Goal: Task Accomplishment & Management: Manage account settings

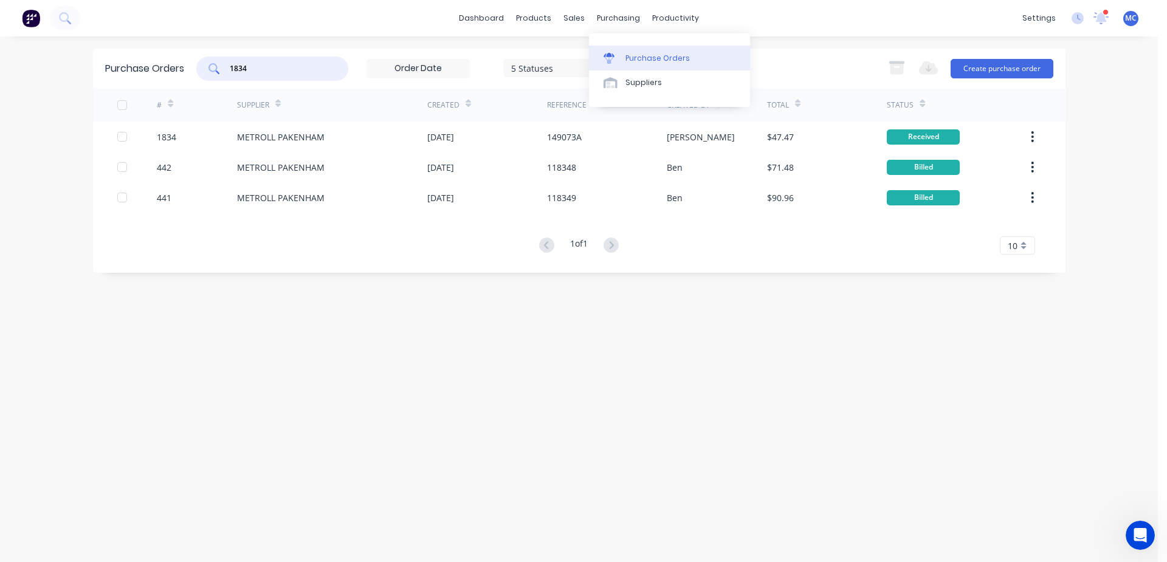
click at [633, 50] on link "Purchase Orders" at bounding box center [669, 58] width 161 height 24
drag, startPoint x: 243, startPoint y: 69, endPoint x: 0, endPoint y: 87, distance: 243.8
click at [0, 69] on div "dashboard products sales purchasing productivity dashboard products Product Cat…" at bounding box center [579, 281] width 1158 height 562
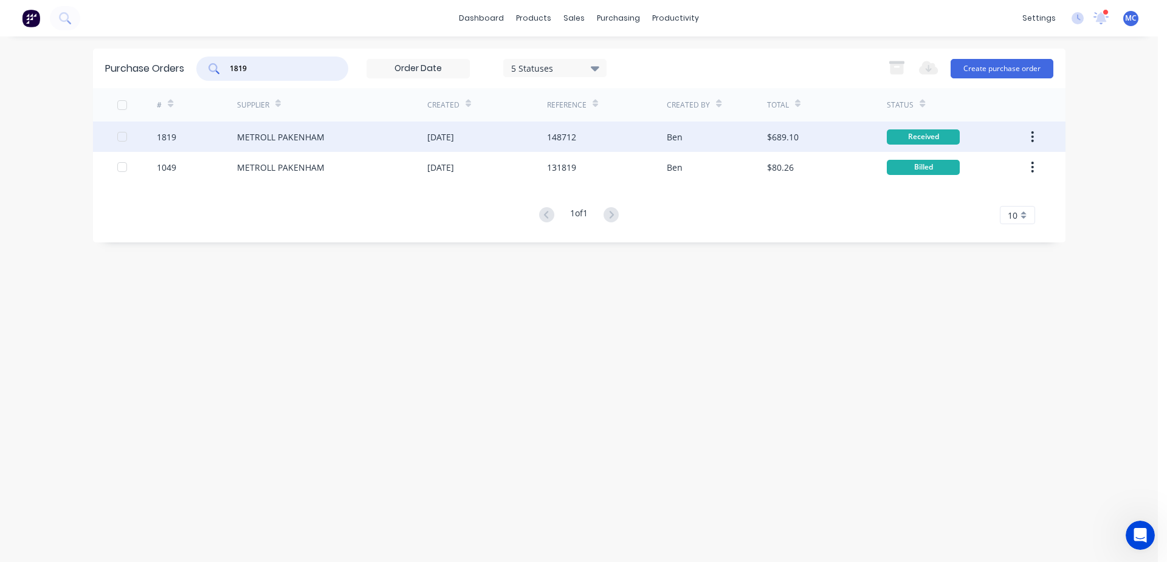
type input "1819"
click at [431, 138] on div "[DATE]" at bounding box center [440, 137] width 27 height 13
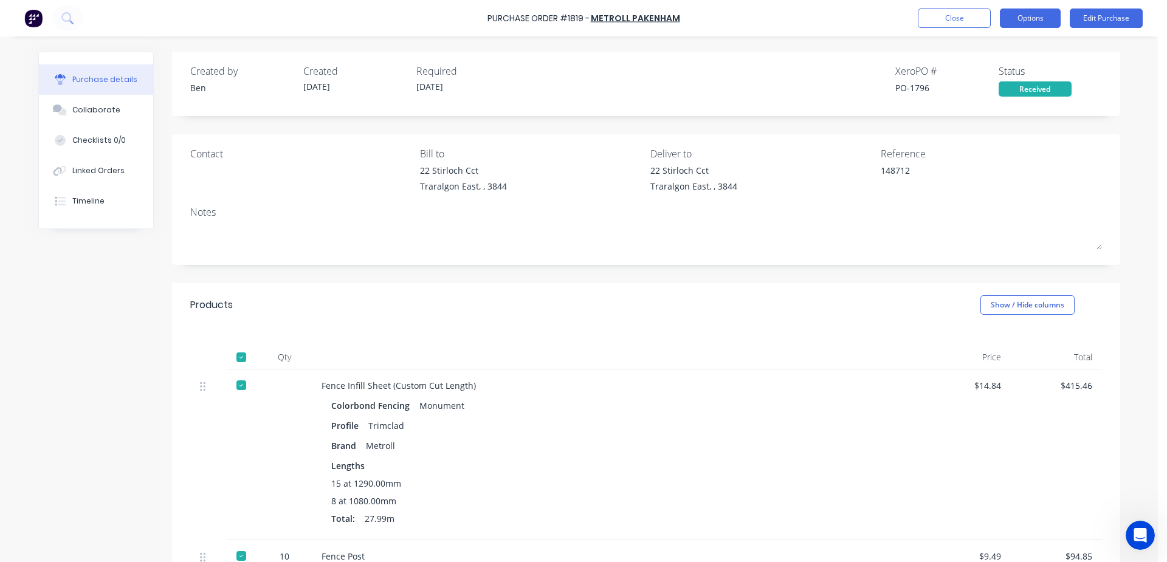
click at [1020, 18] on button "Options" at bounding box center [1030, 18] width 61 height 19
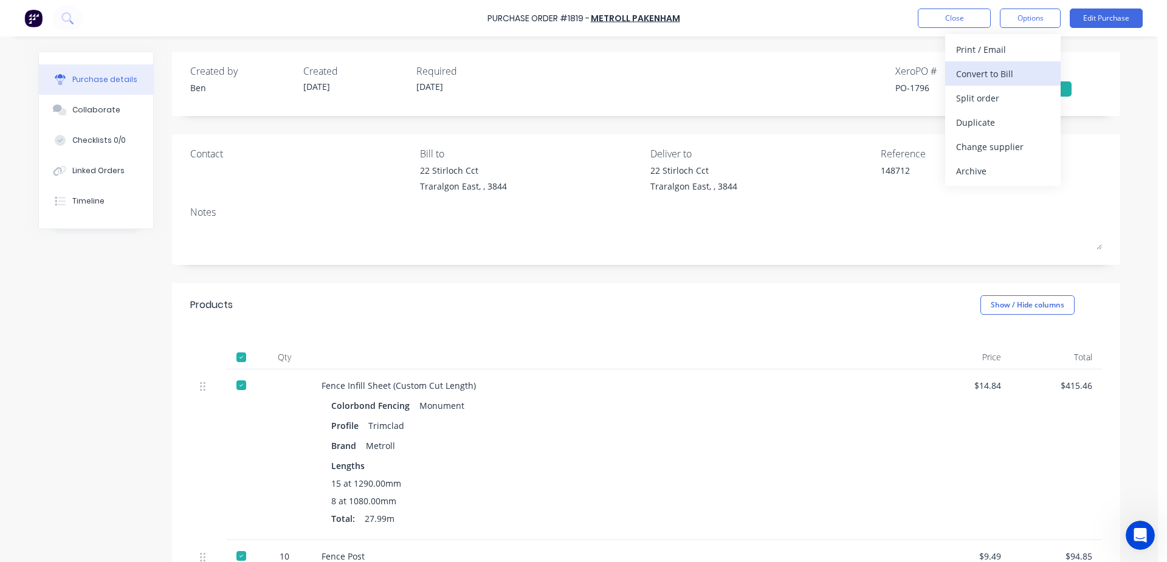
click at [991, 67] on div "Convert to Bill" at bounding box center [1003, 74] width 94 height 18
type textarea "x"
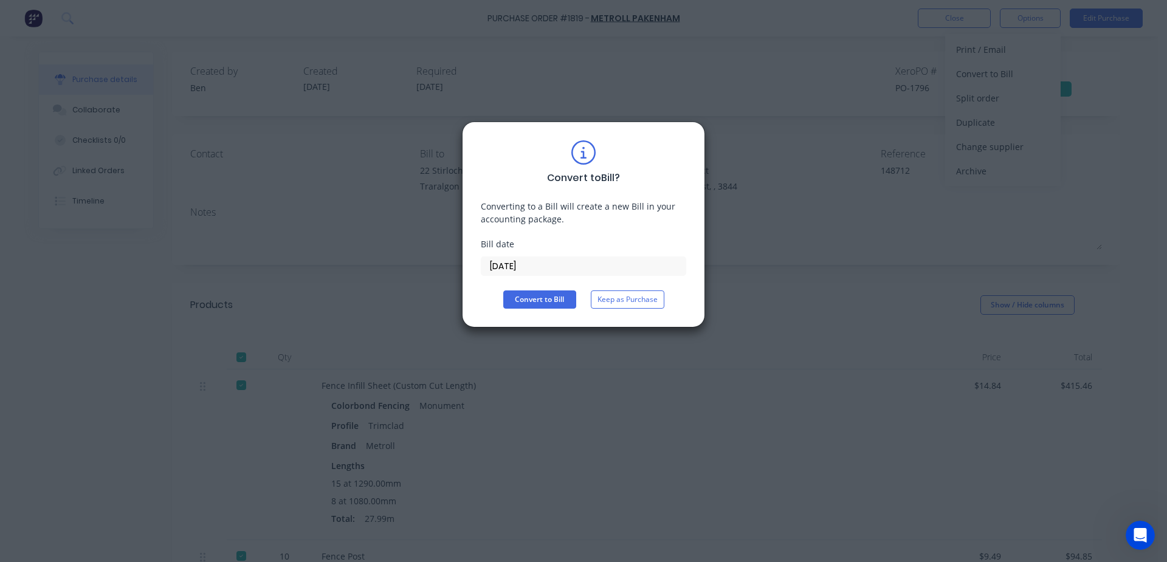
click at [565, 272] on input "[DATE]" at bounding box center [583, 266] width 204 height 18
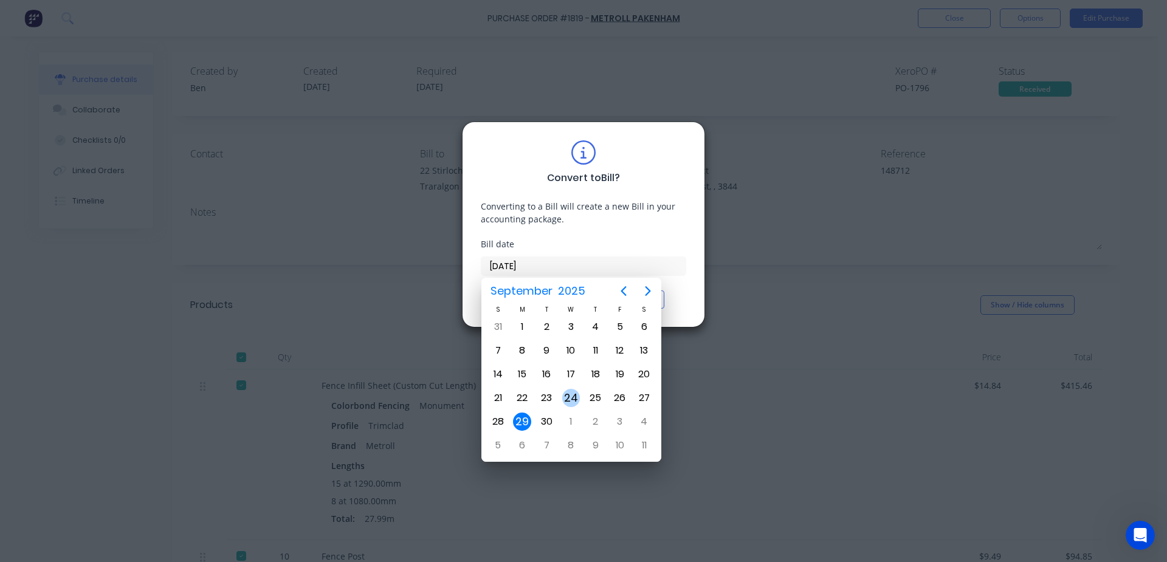
click at [573, 398] on div "24" at bounding box center [571, 398] width 18 height 18
type input "[DATE]"
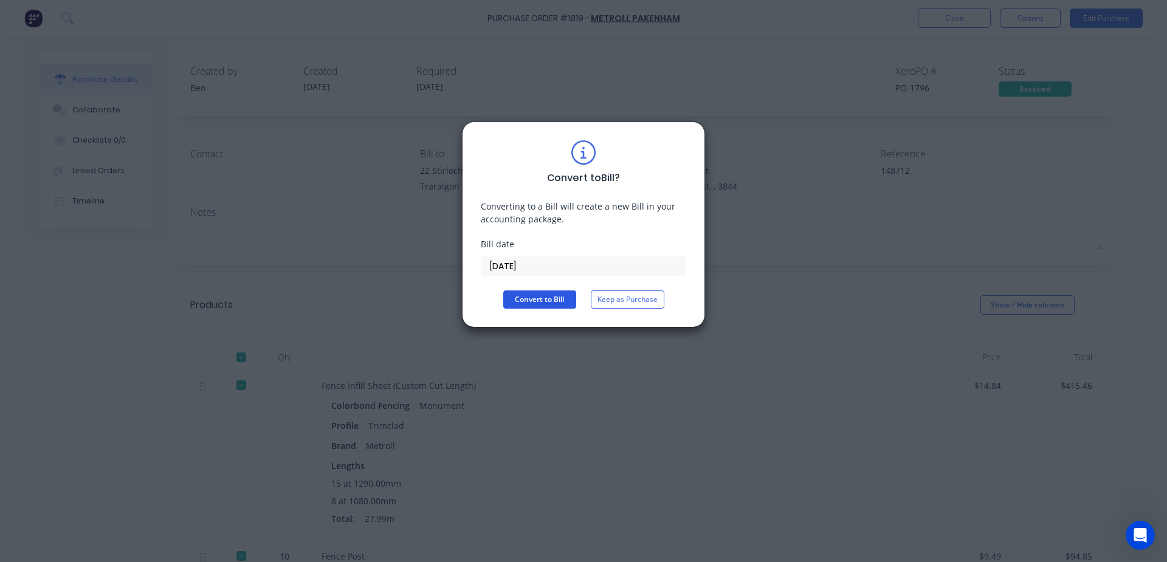
click at [546, 297] on button "Convert to Bill" at bounding box center [539, 300] width 73 height 18
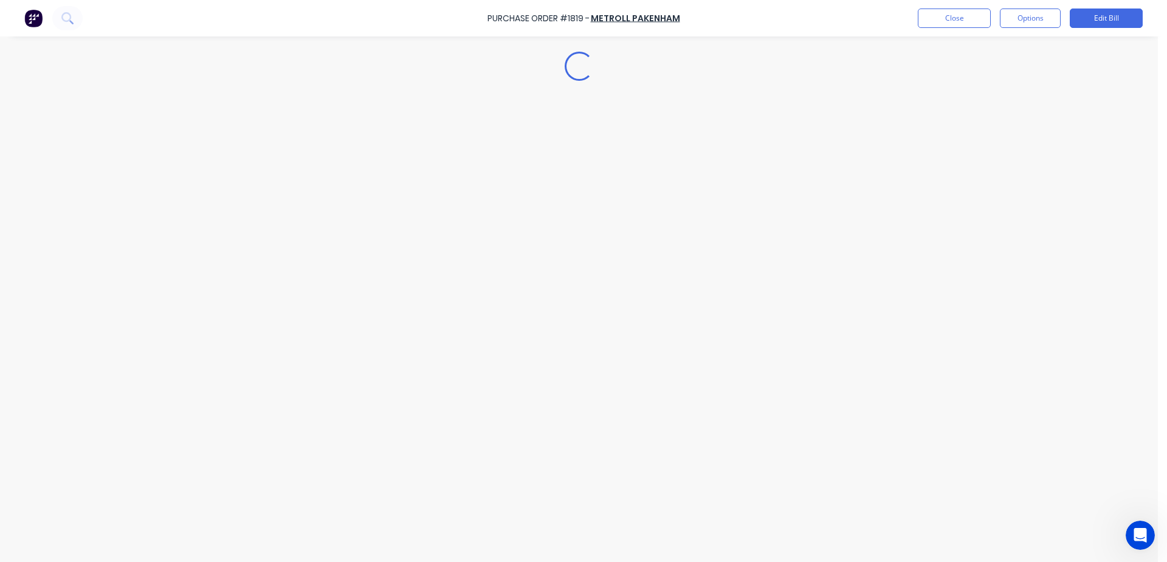
type textarea "x"
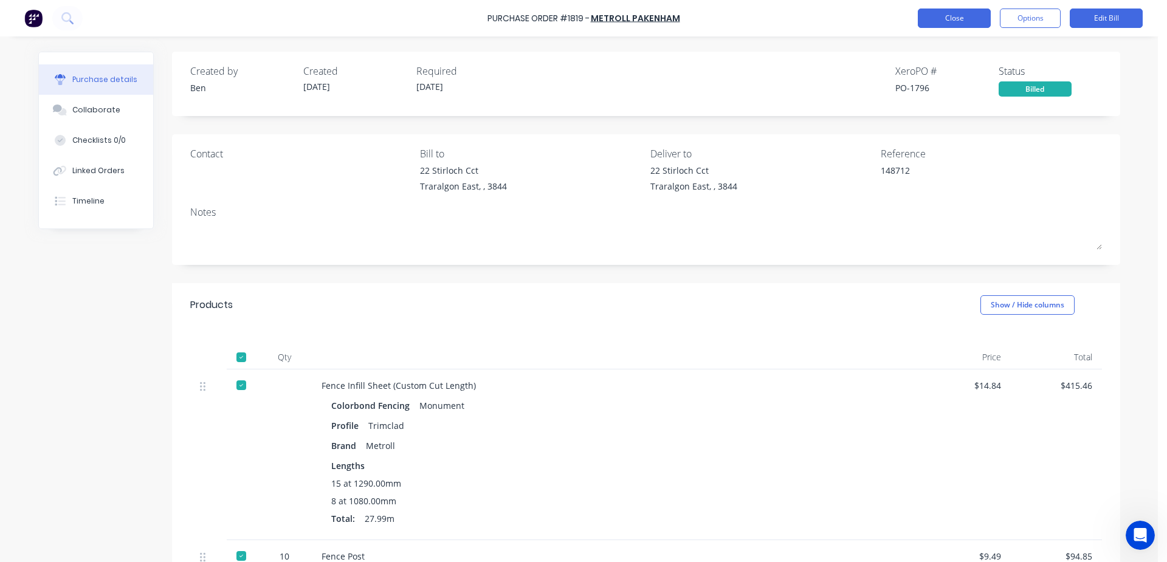
click at [984, 12] on button "Close" at bounding box center [954, 18] width 73 height 19
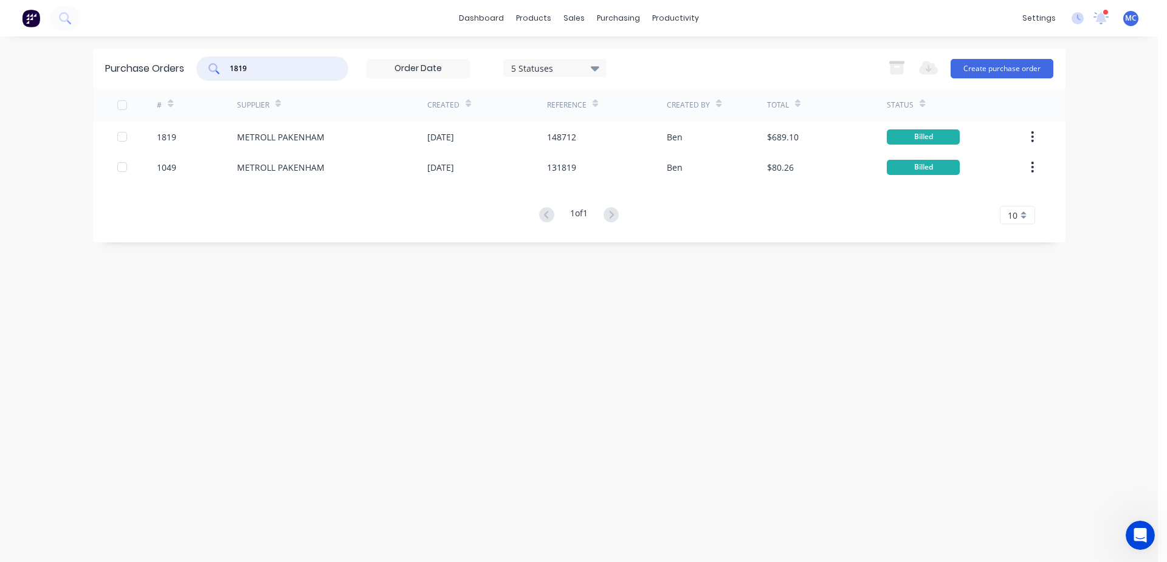
drag, startPoint x: 274, startPoint y: 66, endPoint x: 50, endPoint y: 95, distance: 226.2
click at [56, 88] on div "dashboard products sales purchasing productivity dashboard products Product Cat…" at bounding box center [579, 281] width 1158 height 562
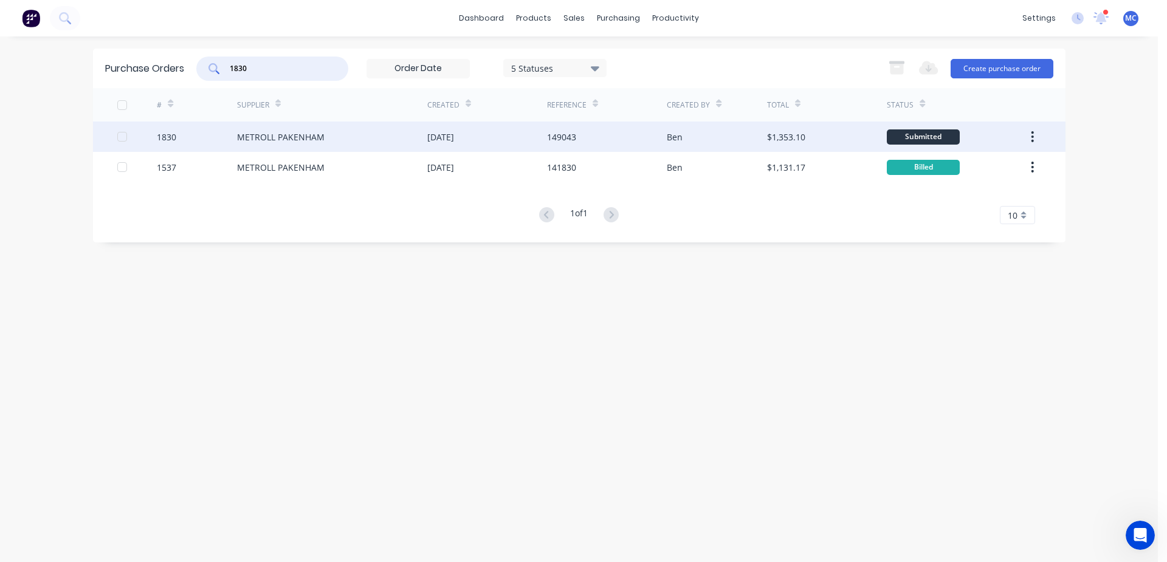
type input "1830"
click at [322, 137] on div "METROLL PAKENHAM" at bounding box center [281, 137] width 88 height 13
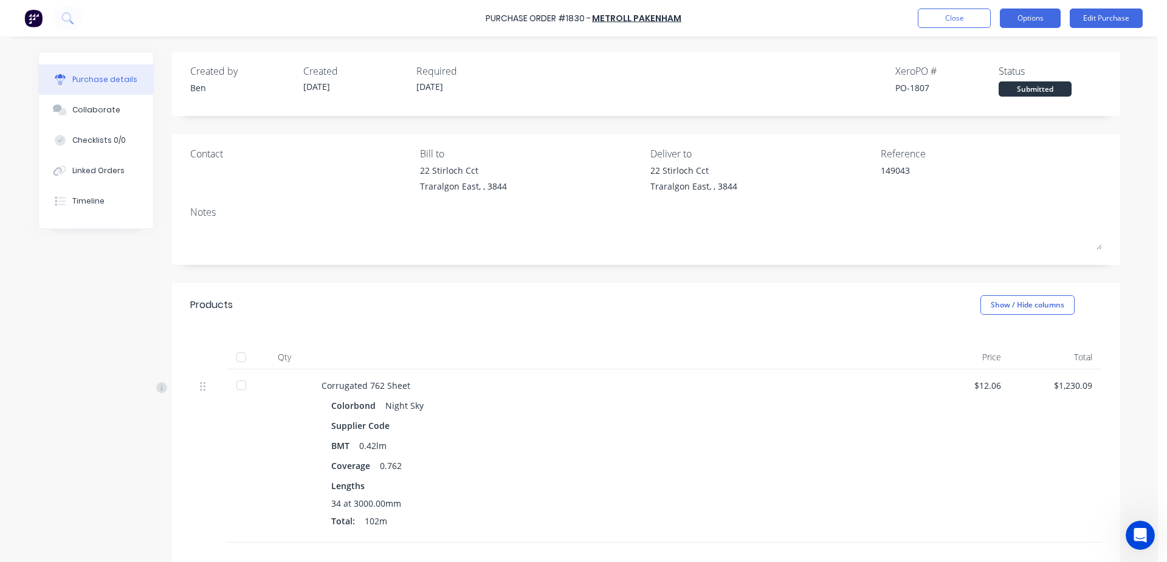
click at [1030, 17] on button "Options" at bounding box center [1030, 18] width 61 height 19
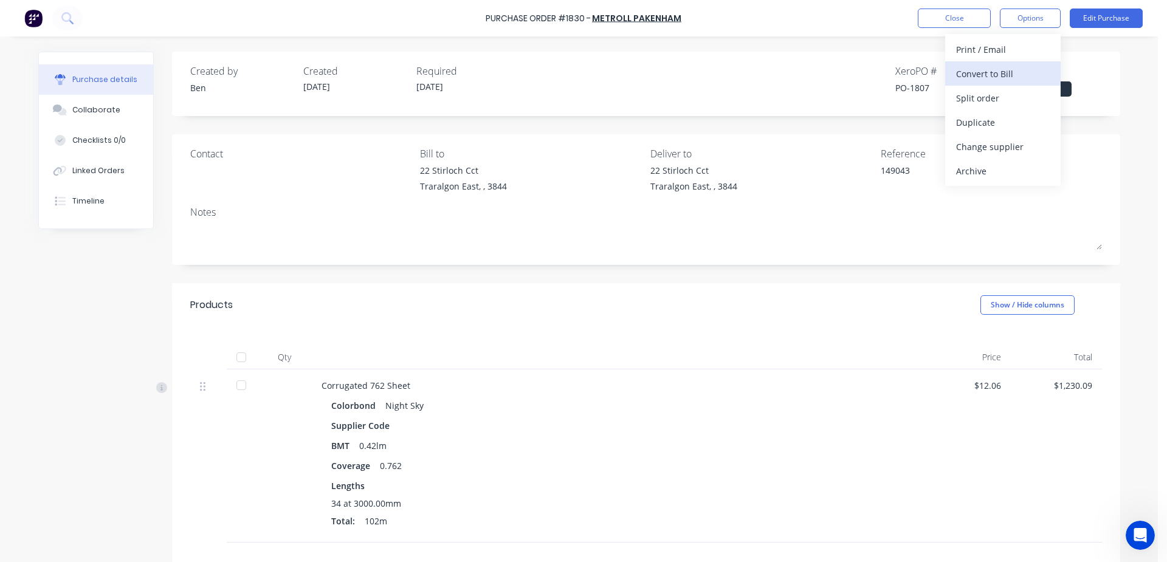
click at [998, 75] on div "Convert to Bill" at bounding box center [1003, 74] width 94 height 18
type textarea "x"
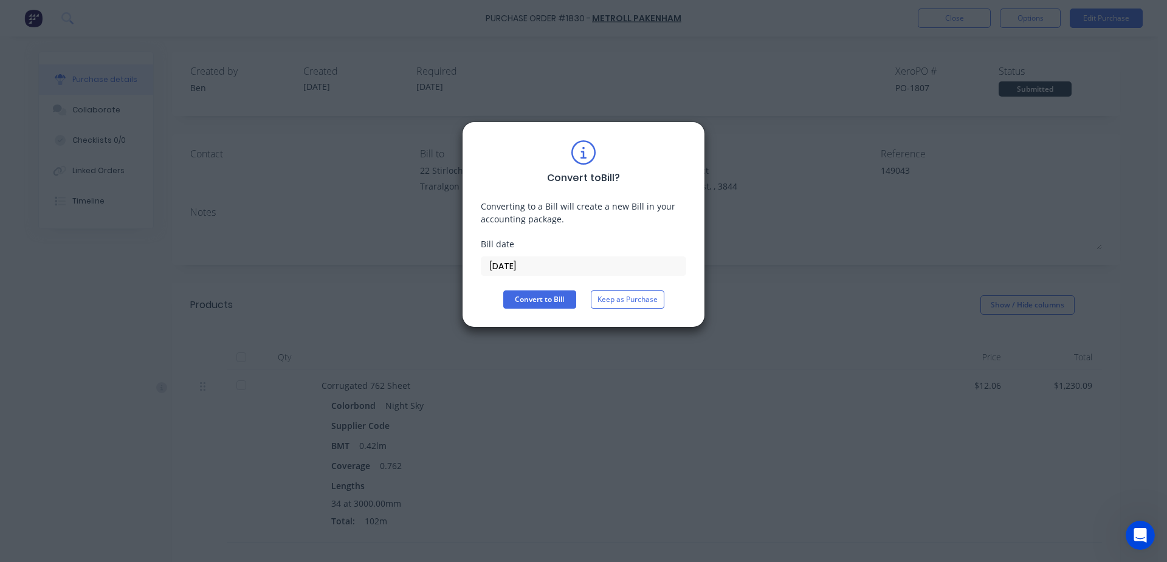
click at [582, 266] on input "[DATE]" at bounding box center [583, 266] width 204 height 18
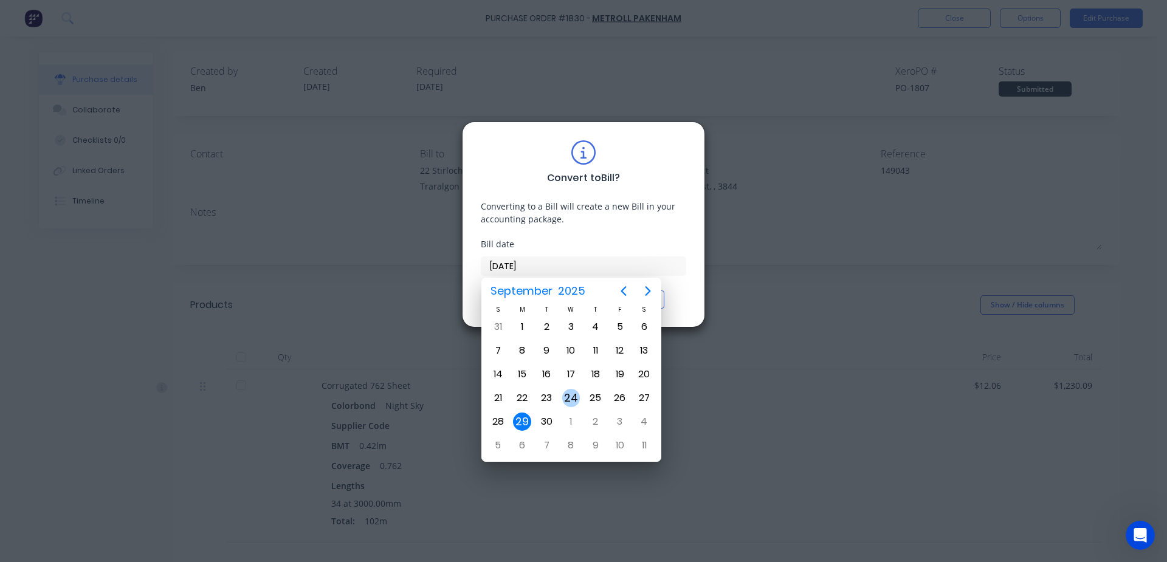
click at [573, 401] on div "24" at bounding box center [571, 398] width 18 height 18
type input "[DATE]"
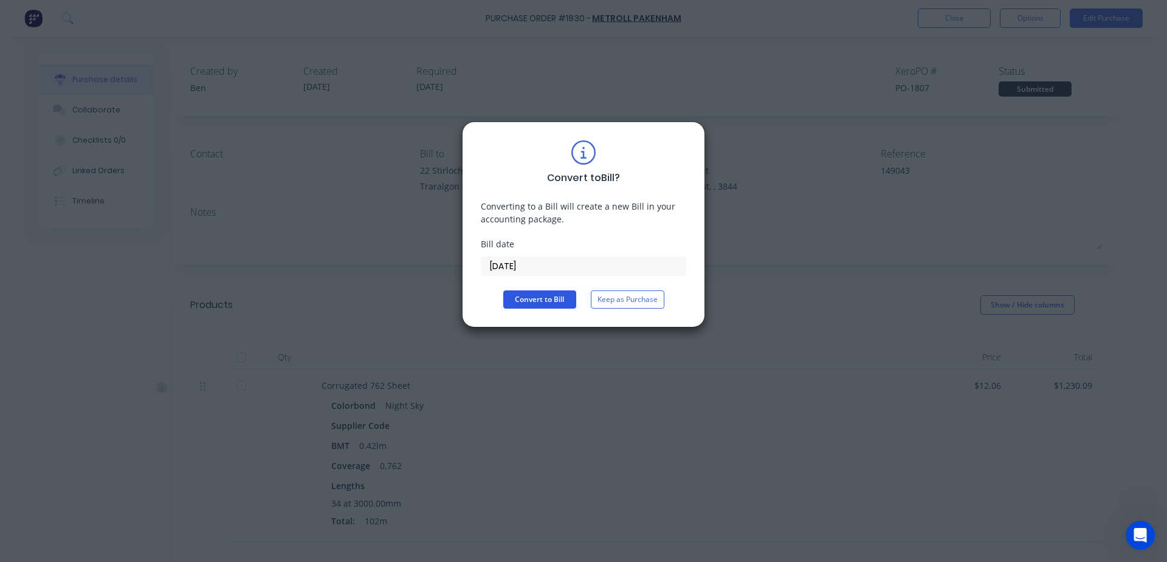
click at [544, 297] on button "Convert to Bill" at bounding box center [539, 300] width 73 height 18
type textarea "x"
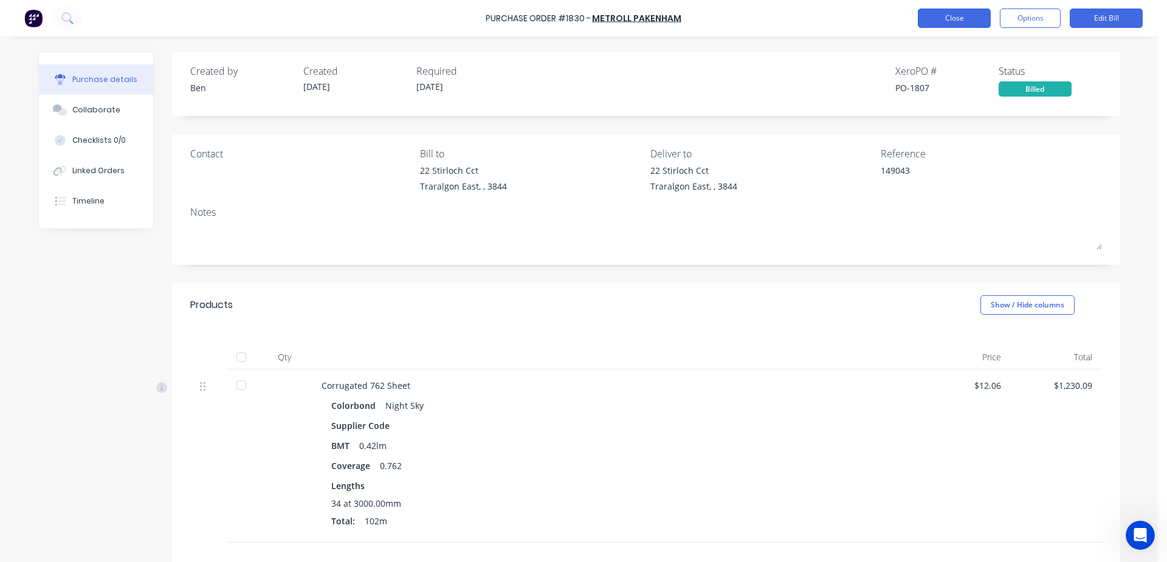
click at [956, 13] on button "Close" at bounding box center [954, 18] width 73 height 19
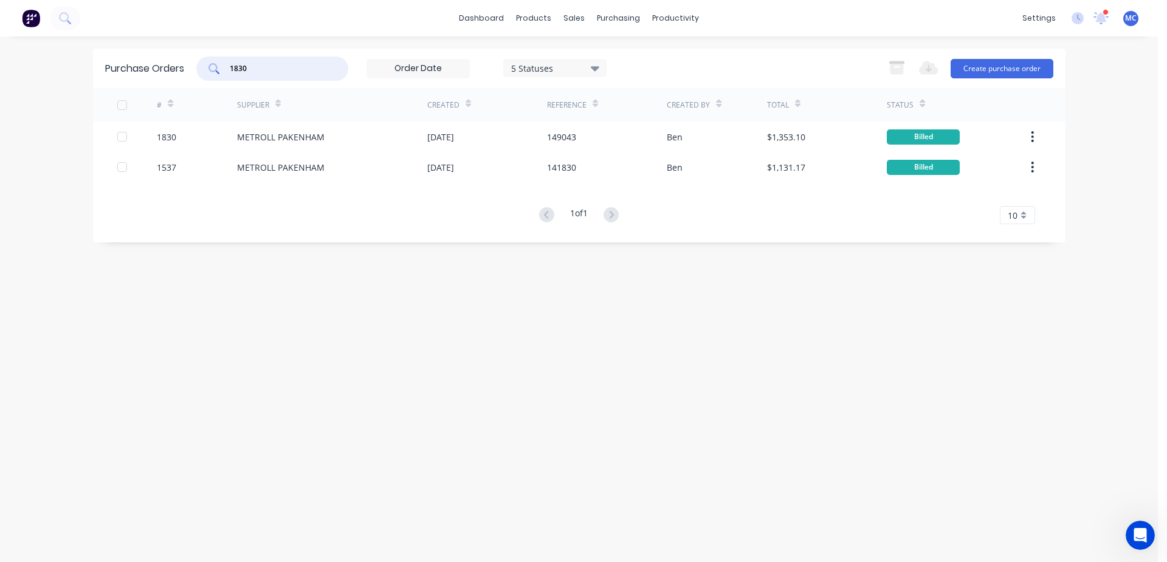
drag, startPoint x: 273, startPoint y: 71, endPoint x: 0, endPoint y: 81, distance: 273.1
click at [0, 81] on div "dashboard products sales purchasing productivity dashboard products Product Cat…" at bounding box center [579, 281] width 1158 height 562
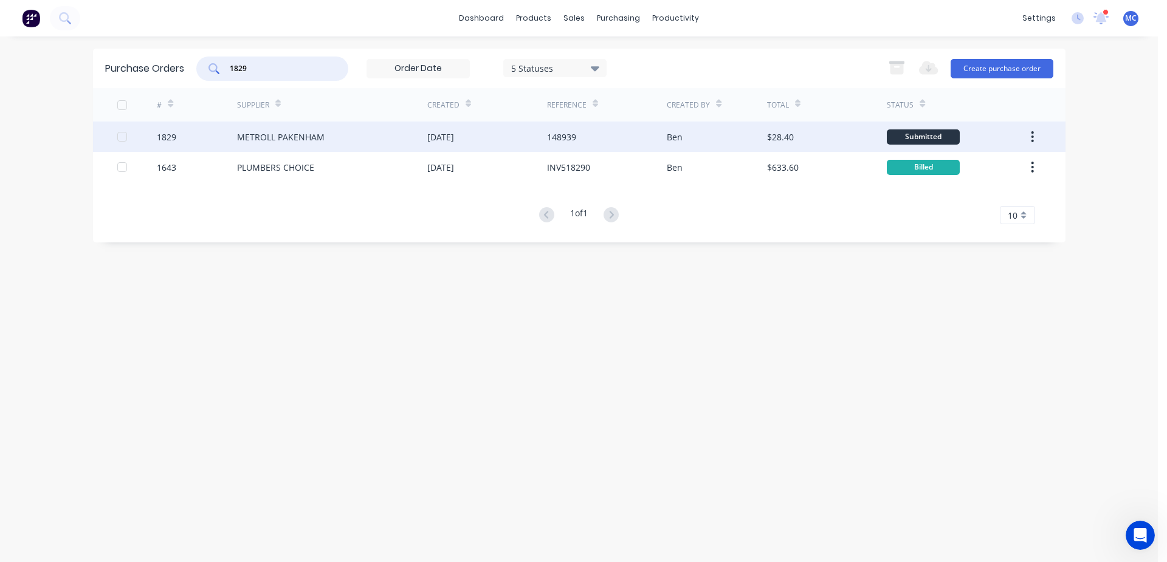
type input "1829"
click at [289, 133] on div "METROLL PAKENHAM" at bounding box center [281, 137] width 88 height 13
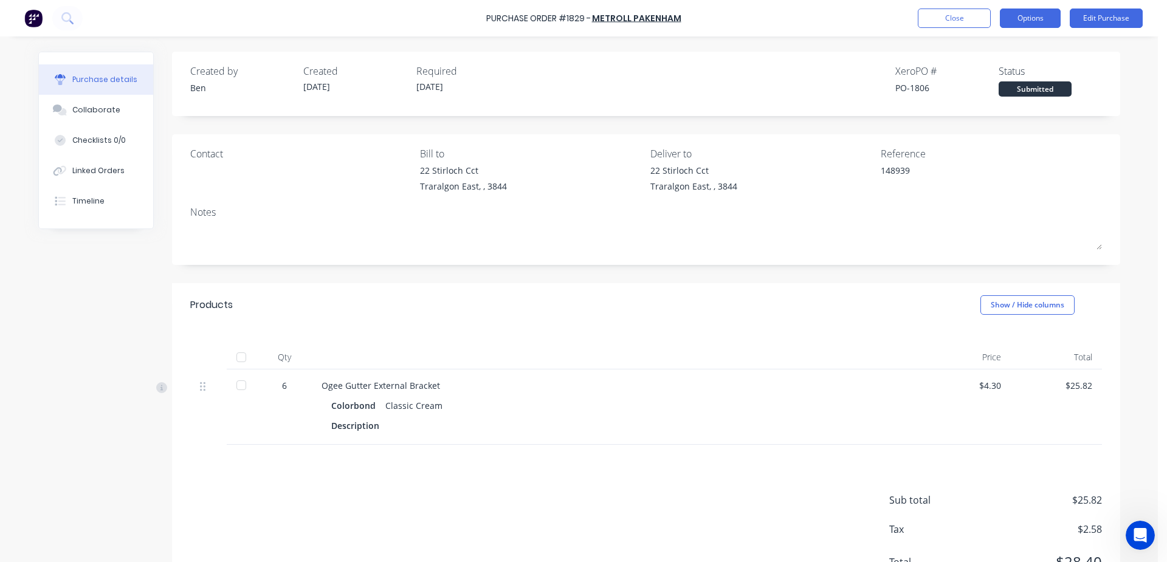
click at [1034, 9] on button "Options" at bounding box center [1030, 18] width 61 height 19
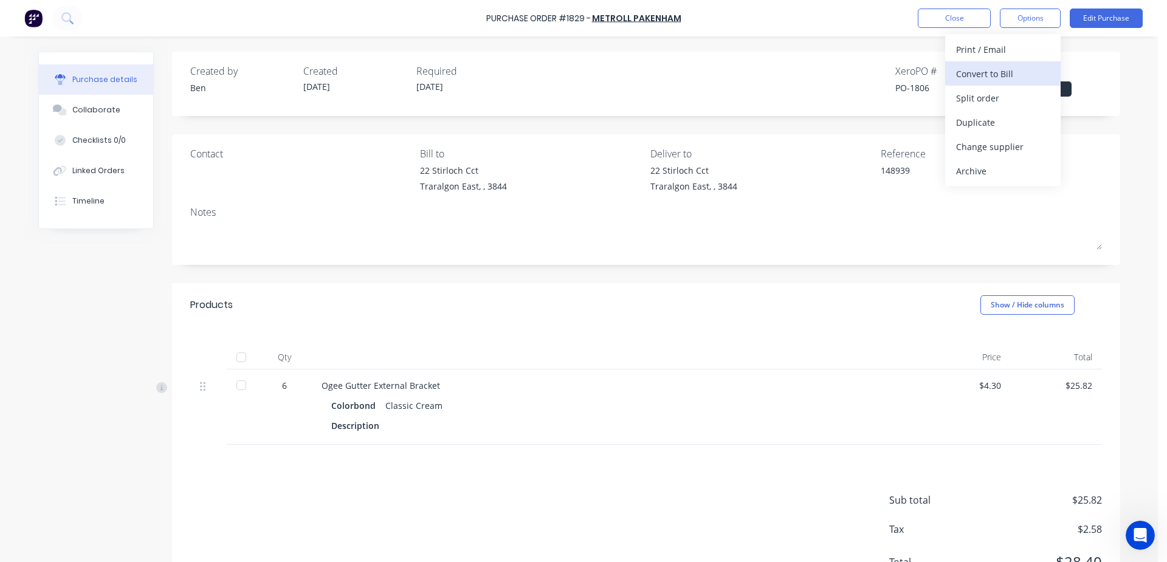
click at [1004, 75] on div "Convert to Bill" at bounding box center [1003, 74] width 94 height 18
type textarea "x"
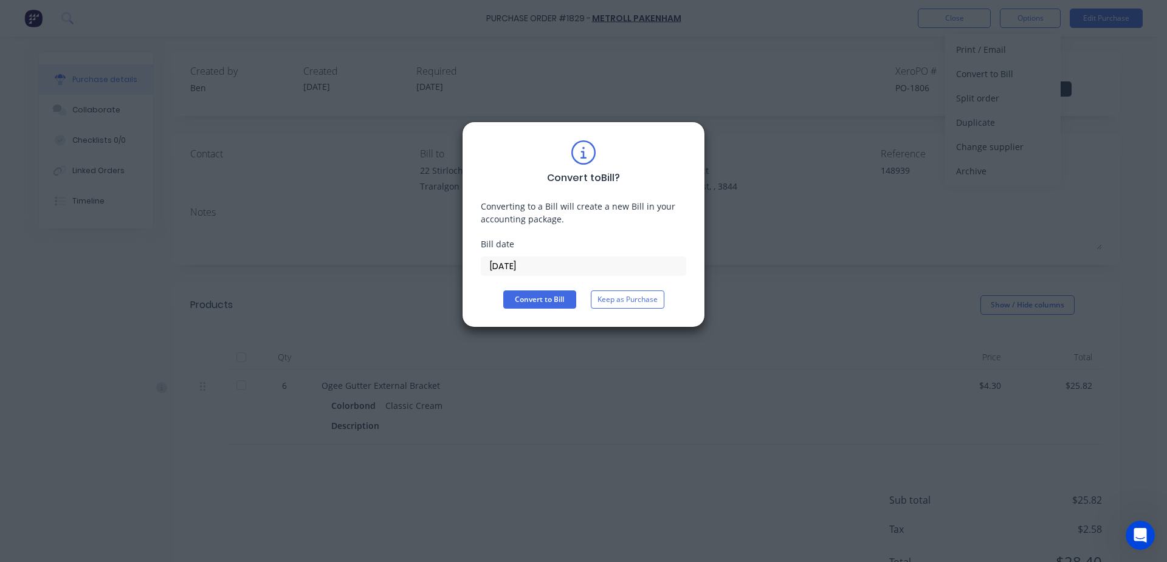
click at [600, 267] on input "[DATE]" at bounding box center [583, 266] width 204 height 18
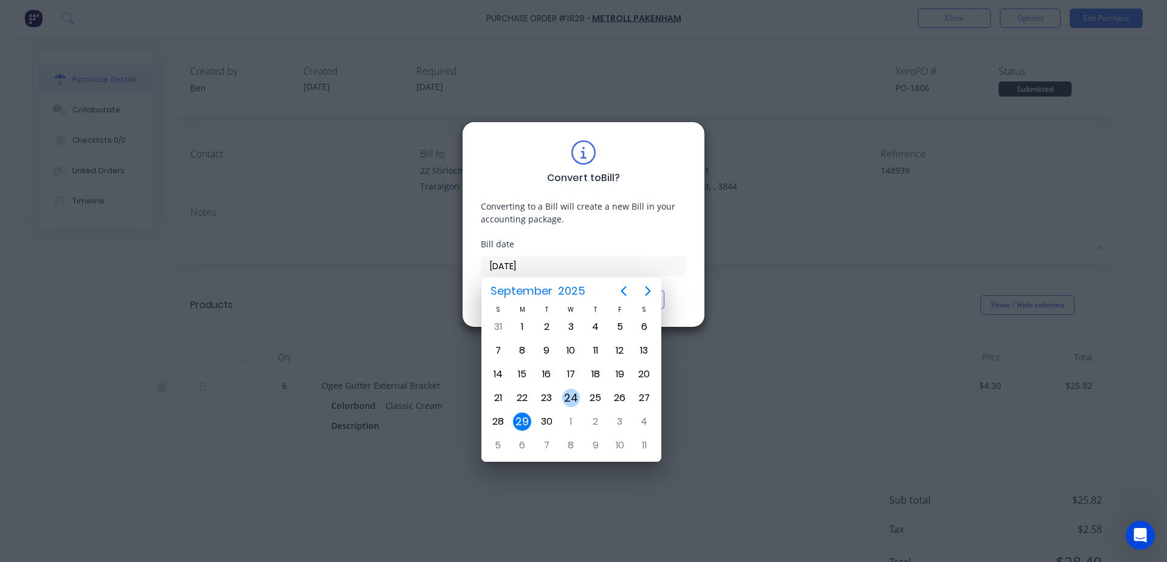
click at [573, 400] on div "24" at bounding box center [571, 398] width 18 height 18
type input "[DATE]"
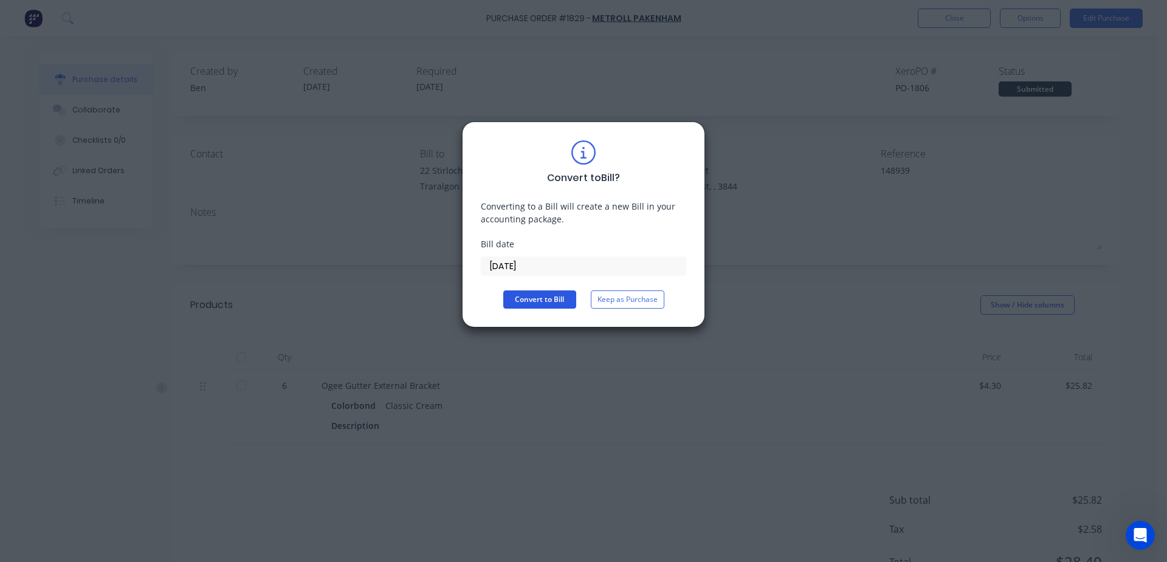
click at [552, 302] on button "Convert to Bill" at bounding box center [539, 300] width 73 height 18
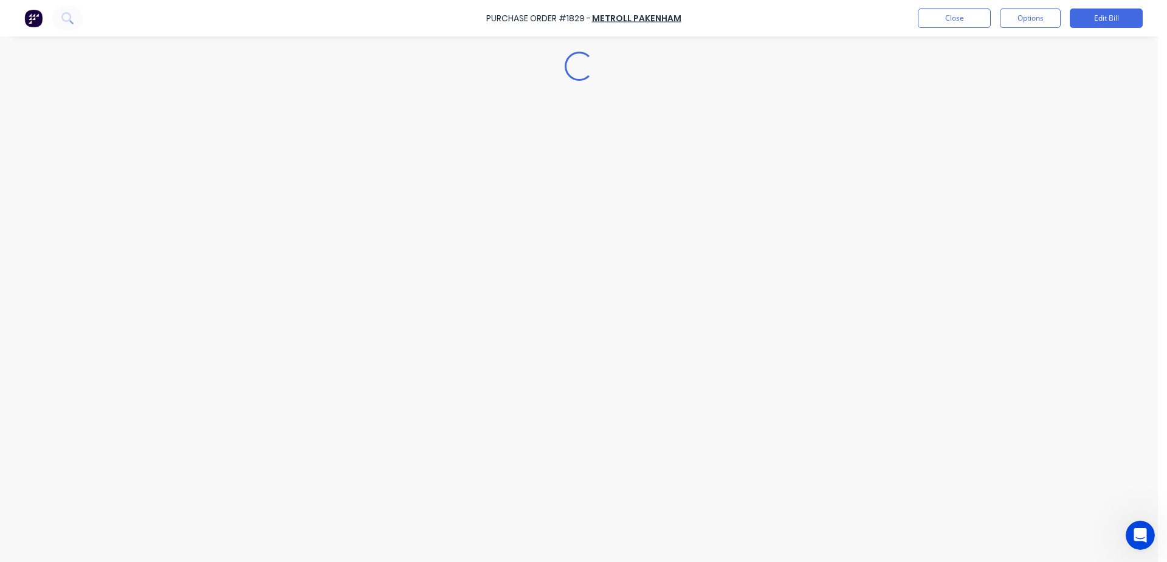
type textarea "x"
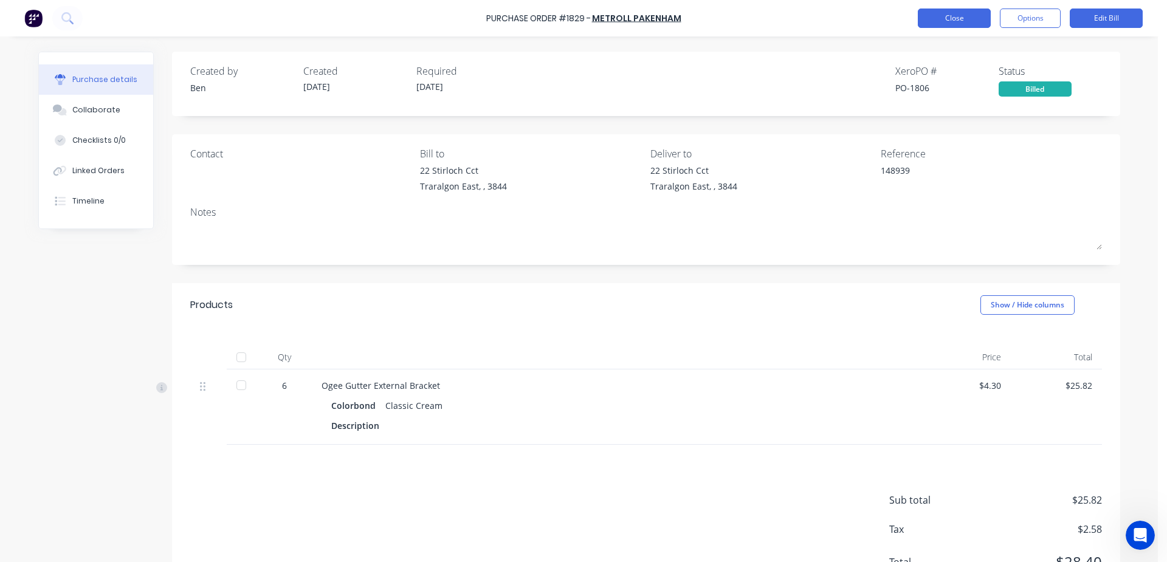
click at [957, 23] on button "Close" at bounding box center [954, 18] width 73 height 19
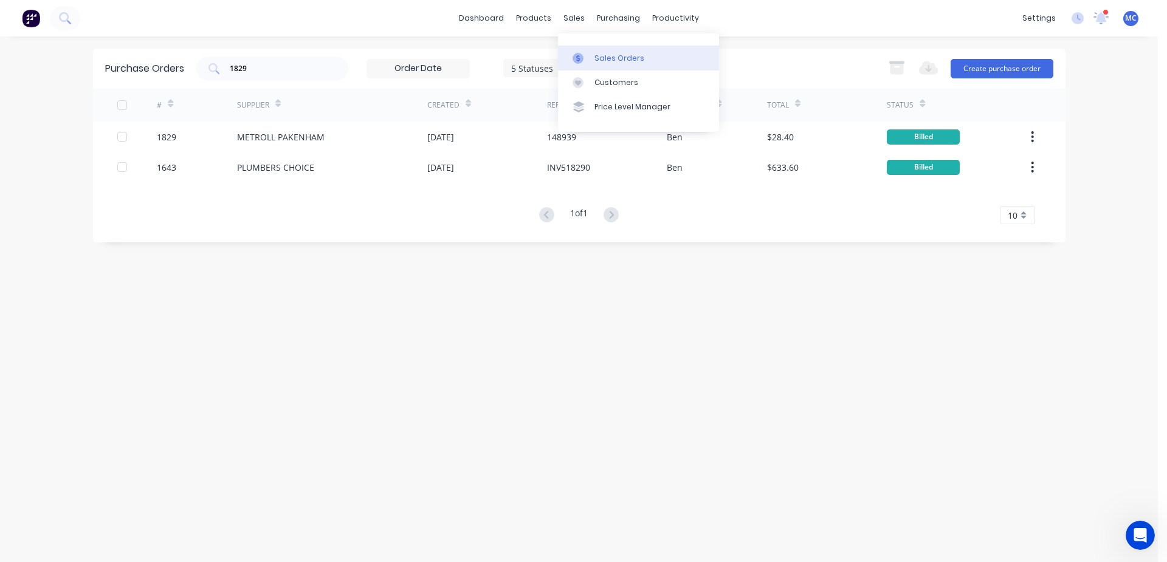
click at [605, 53] on div "Sales Orders" at bounding box center [619, 58] width 50 height 11
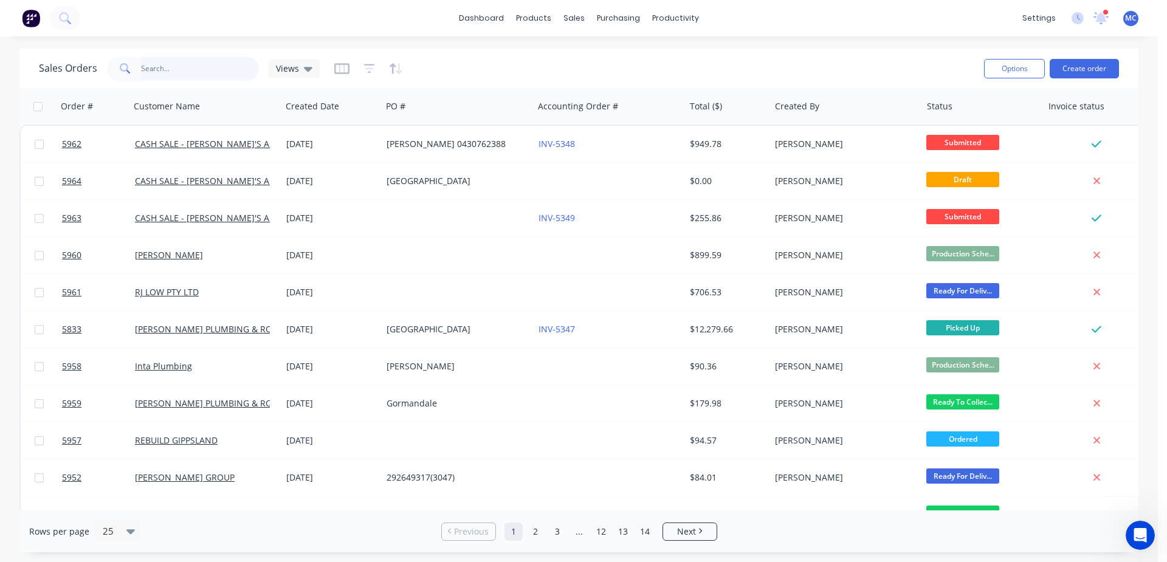
click at [203, 66] on input "text" at bounding box center [200, 69] width 119 height 24
click at [1091, 66] on button "Create order" at bounding box center [1084, 68] width 69 height 19
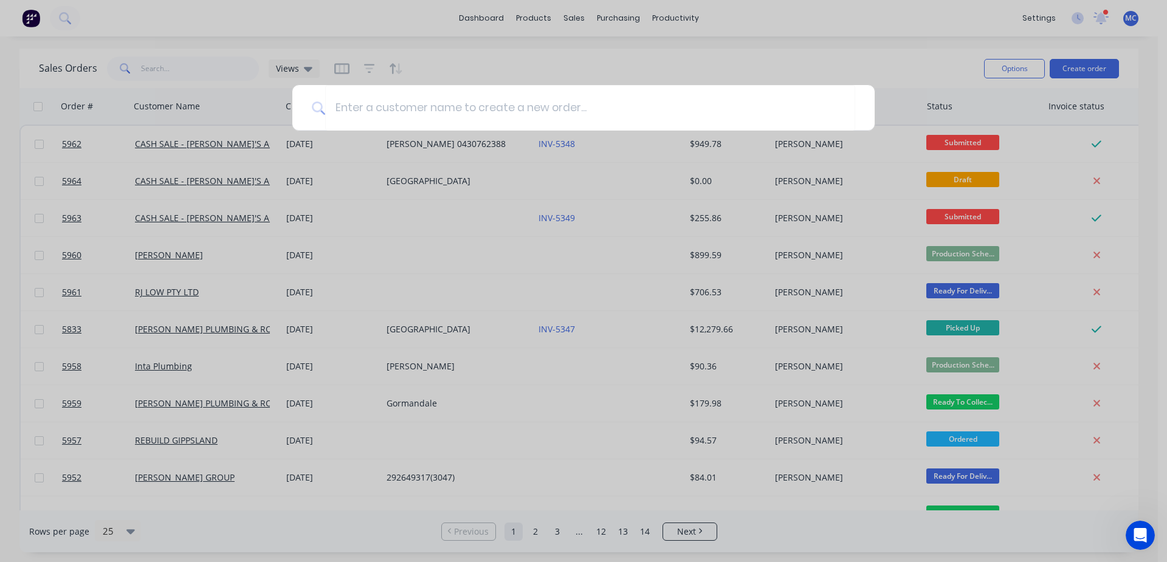
click at [1104, 13] on div at bounding box center [583, 281] width 1167 height 562
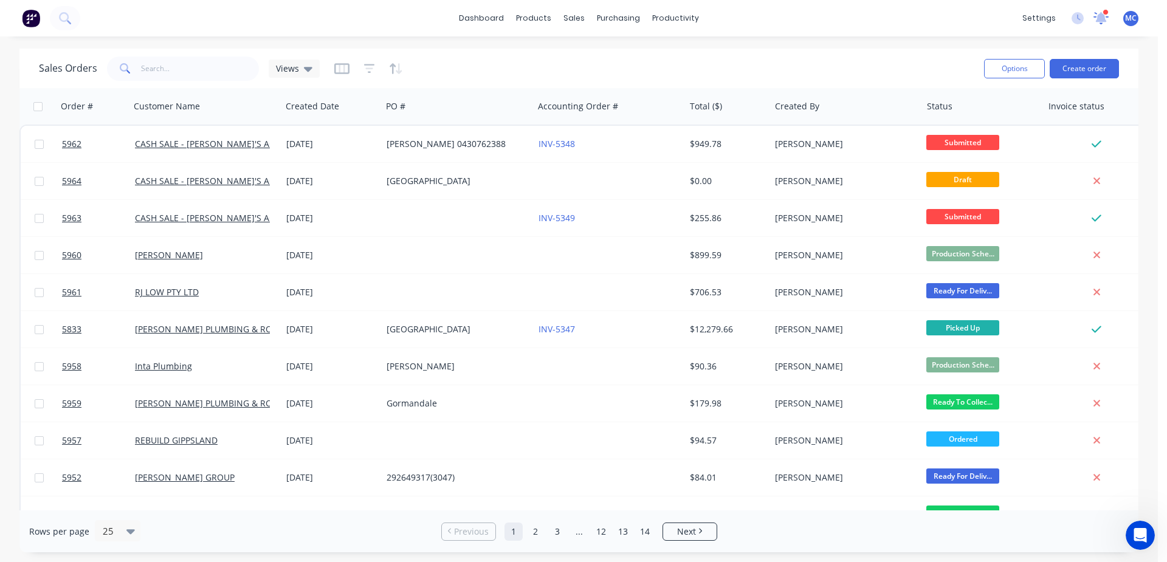
click at [1102, 15] on icon at bounding box center [1101, 17] width 12 height 11
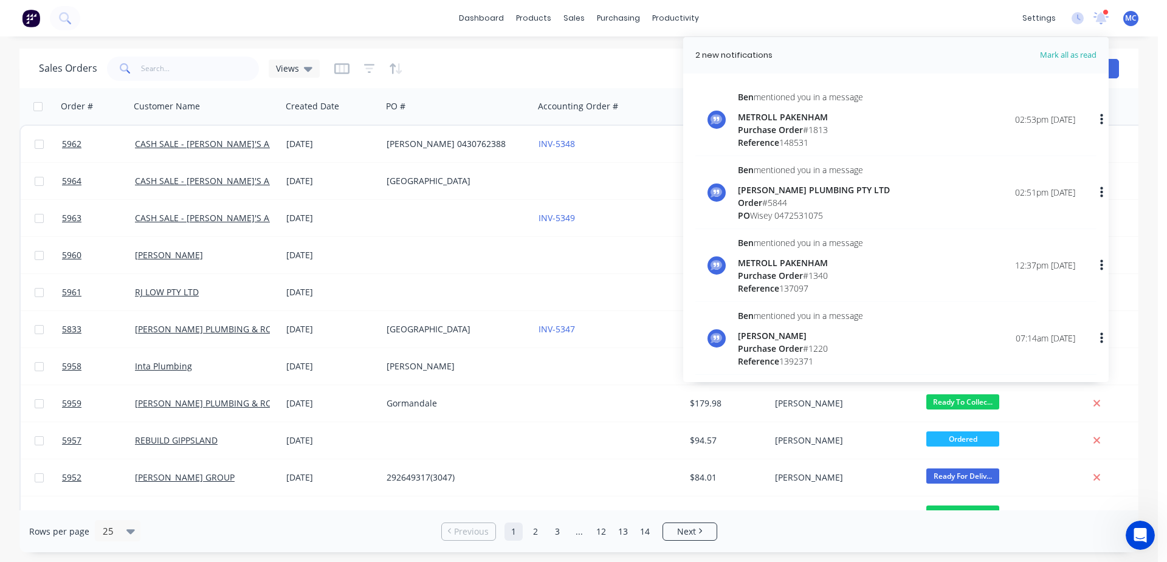
click at [863, 117] on div "METROLL PAKENHAM" at bounding box center [800, 117] width 125 height 13
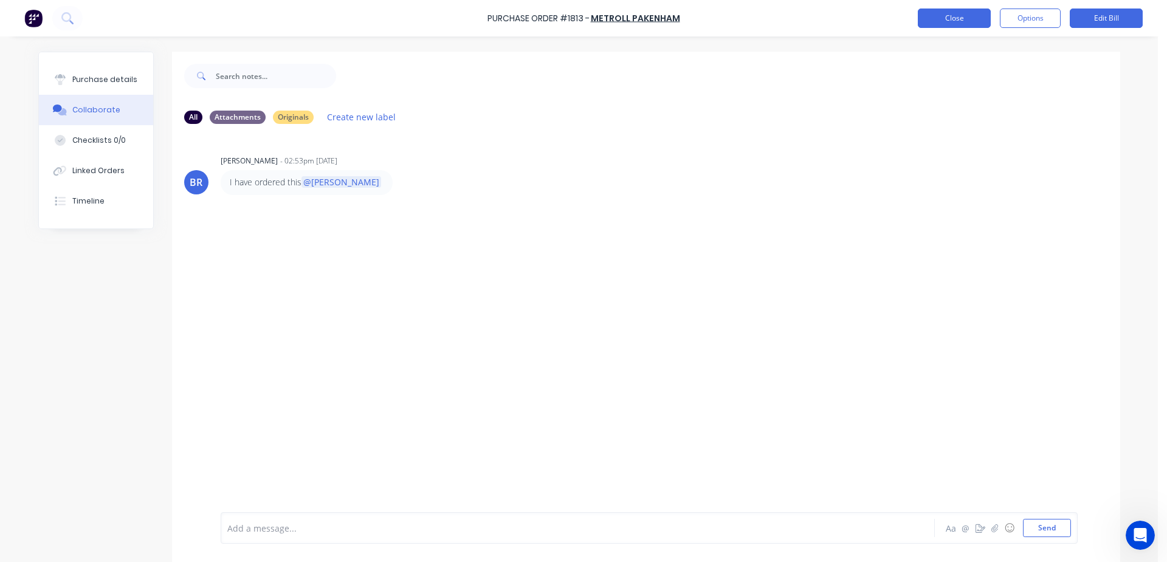
click at [942, 15] on button "Close" at bounding box center [954, 18] width 73 height 19
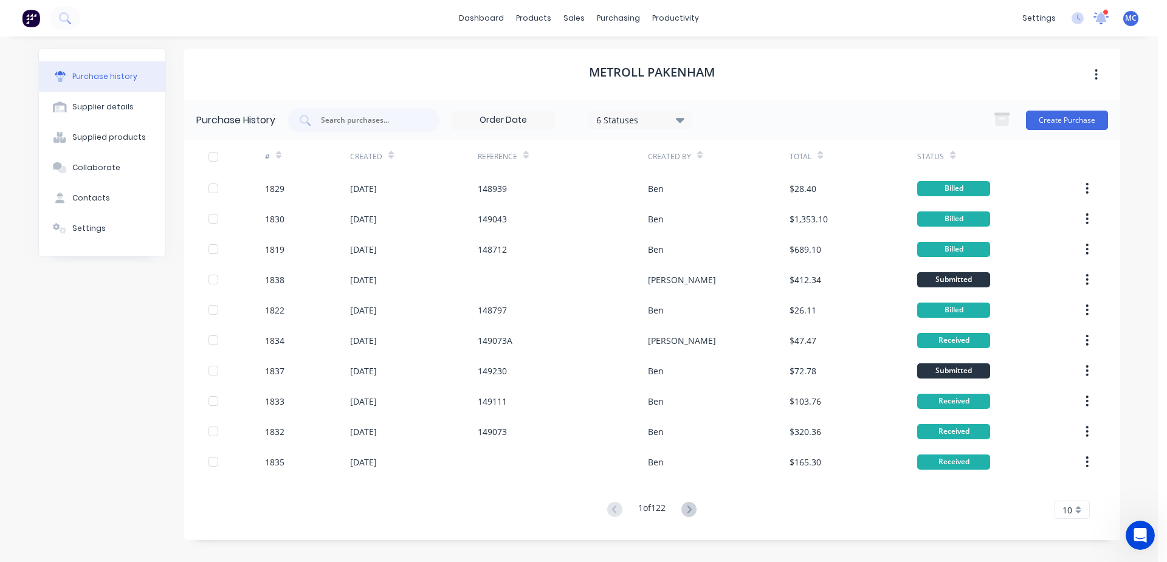
click at [1098, 21] on icon at bounding box center [1101, 17] width 11 height 10
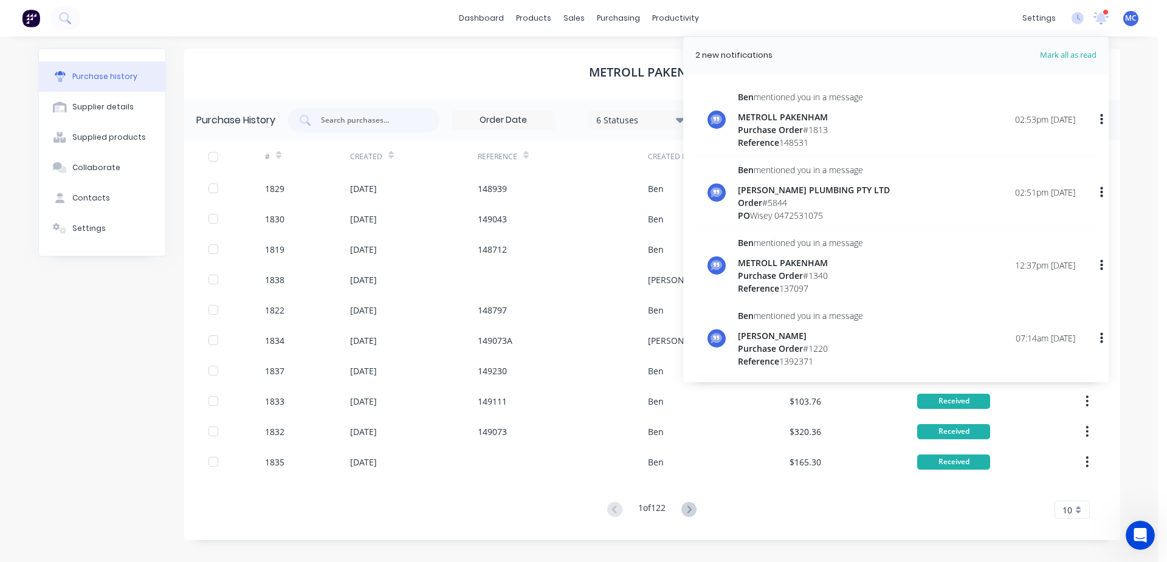
click at [1067, 56] on span "Mark all as read" at bounding box center [1046, 55] width 100 height 12
click at [893, 15] on div "dashboard products sales purchasing productivity dashboard products Product Cat…" at bounding box center [579, 18] width 1158 height 36
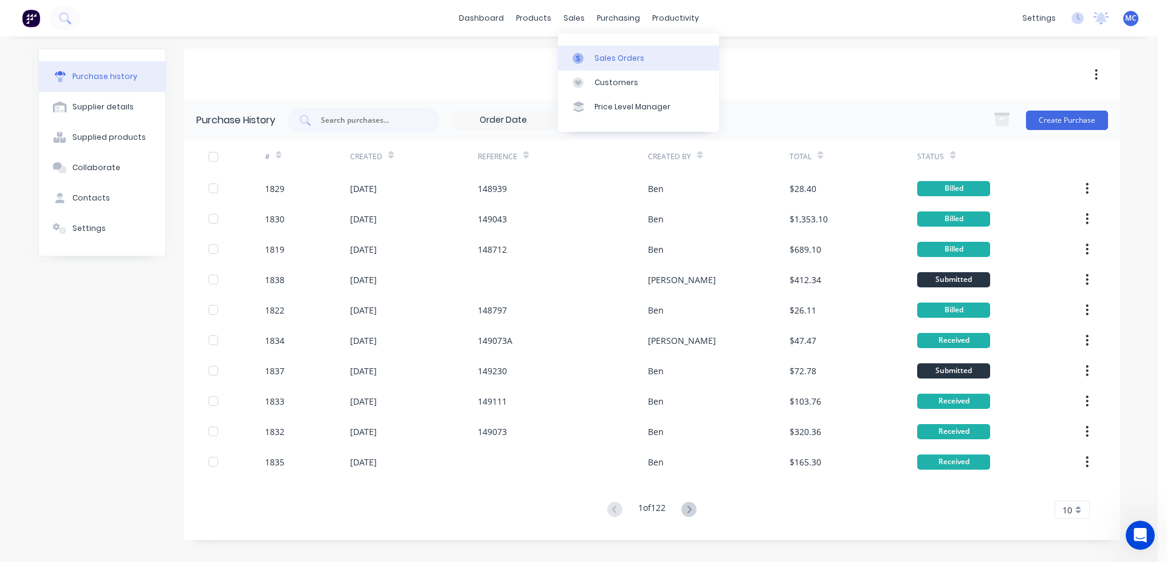
click at [588, 53] on div at bounding box center [582, 58] width 18 height 11
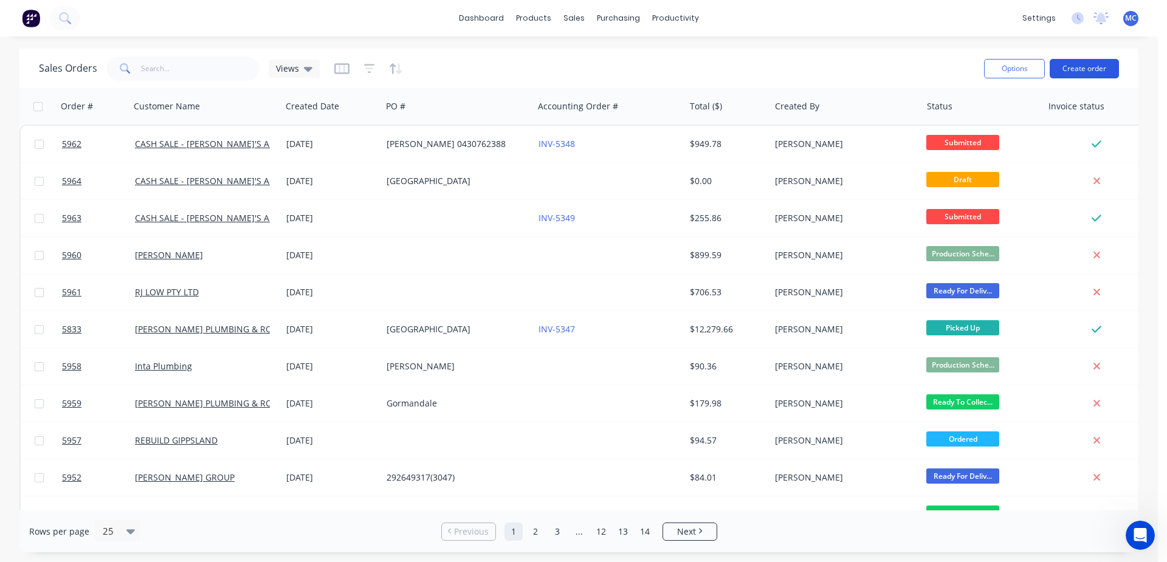
click at [1110, 70] on button "Create order" at bounding box center [1084, 68] width 69 height 19
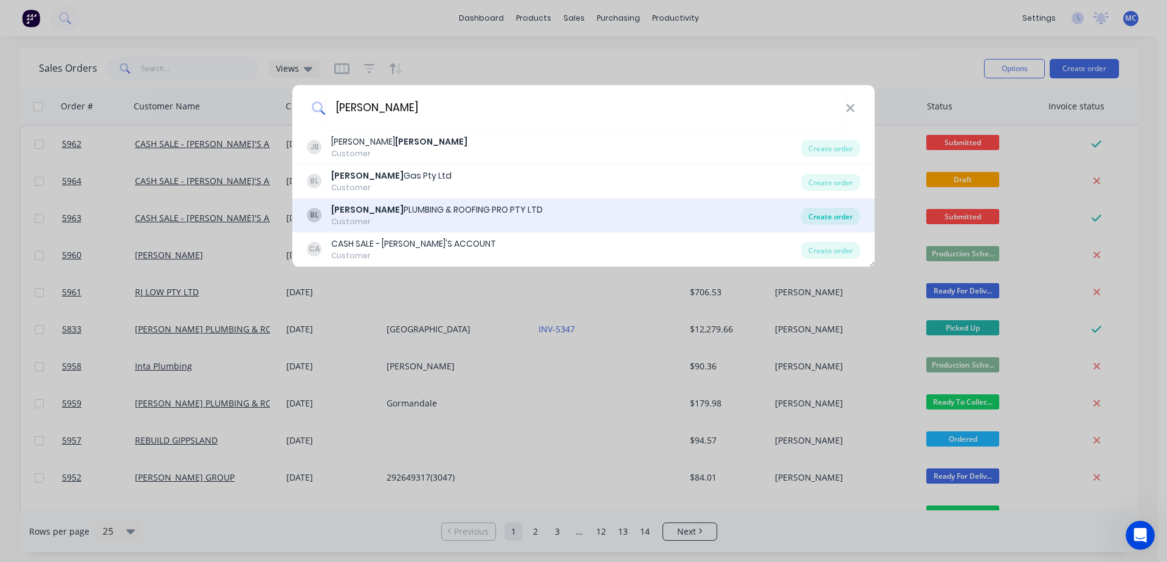
type input "[PERSON_NAME]"
click at [833, 216] on div "Create order" at bounding box center [830, 216] width 59 height 17
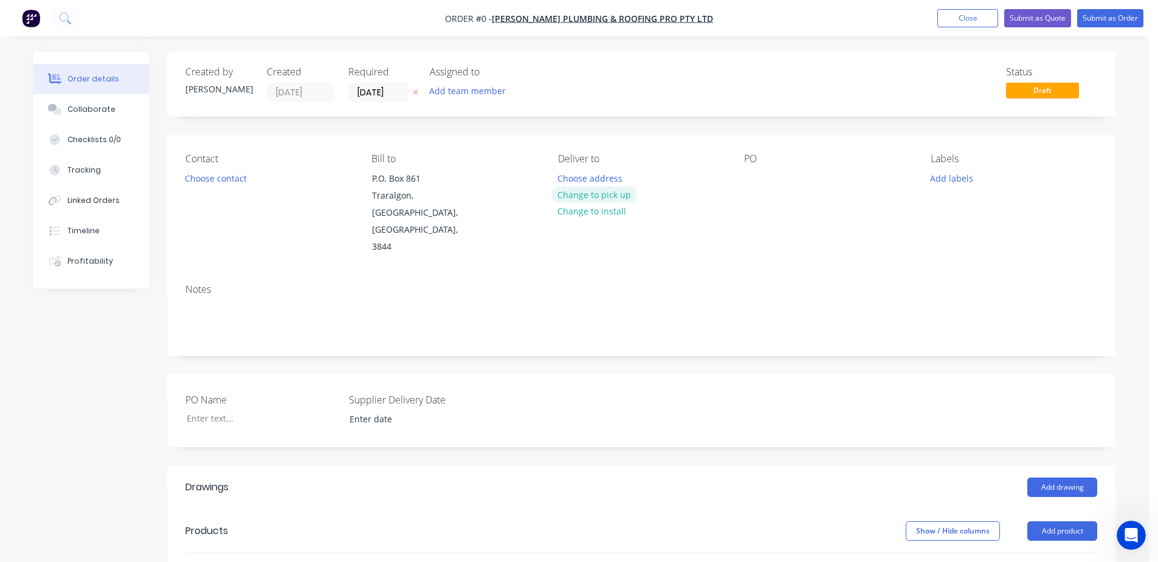
click at [616, 198] on button "Change to pick up" at bounding box center [594, 195] width 86 height 16
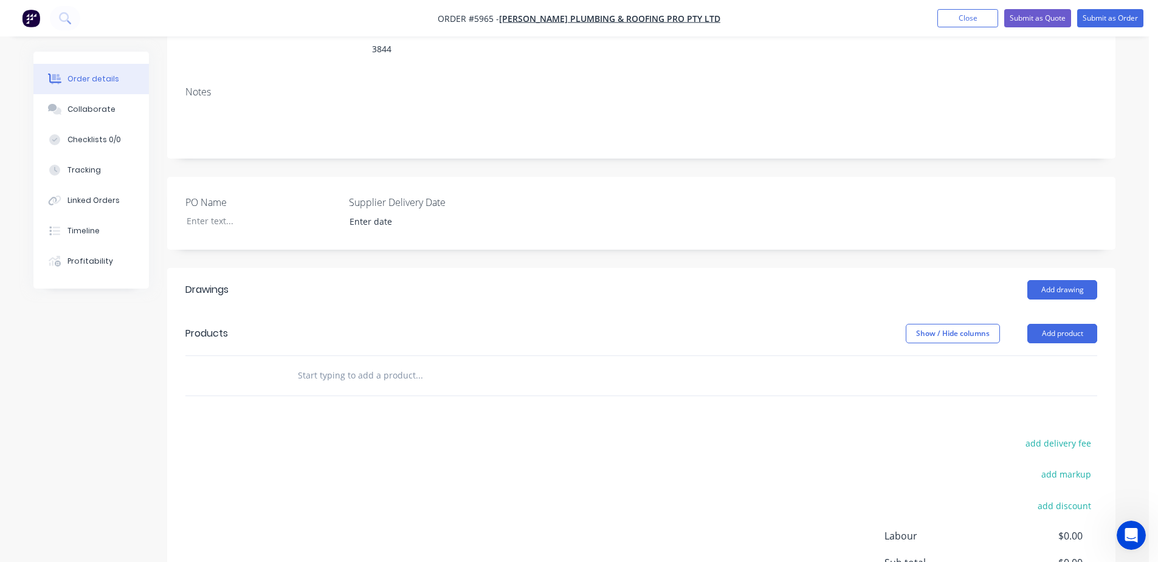
scroll to position [202, 0]
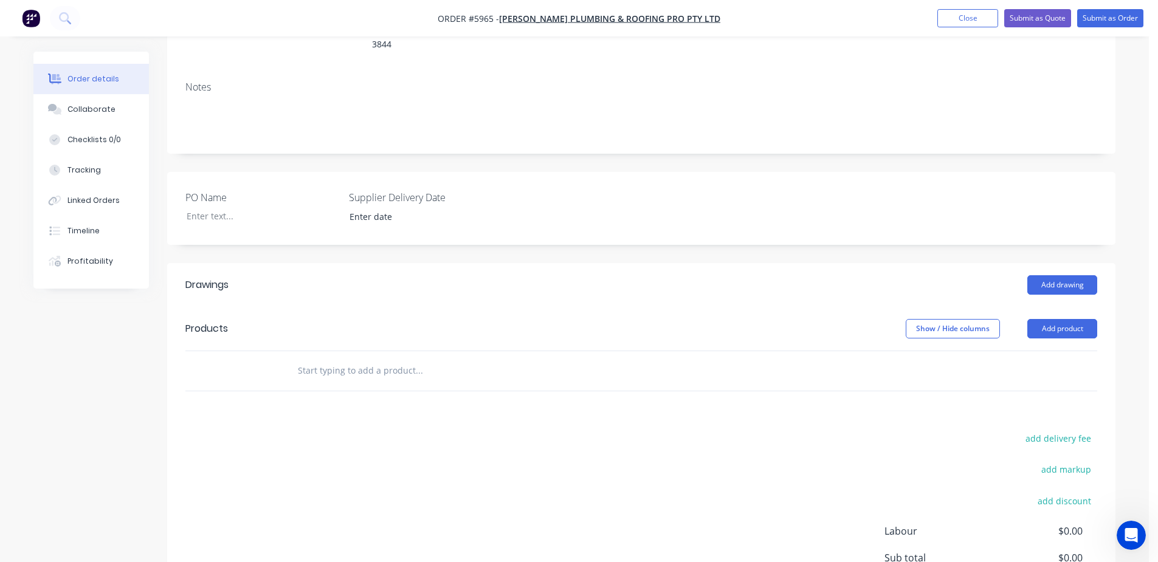
click at [343, 359] on input "text" at bounding box center [418, 371] width 243 height 24
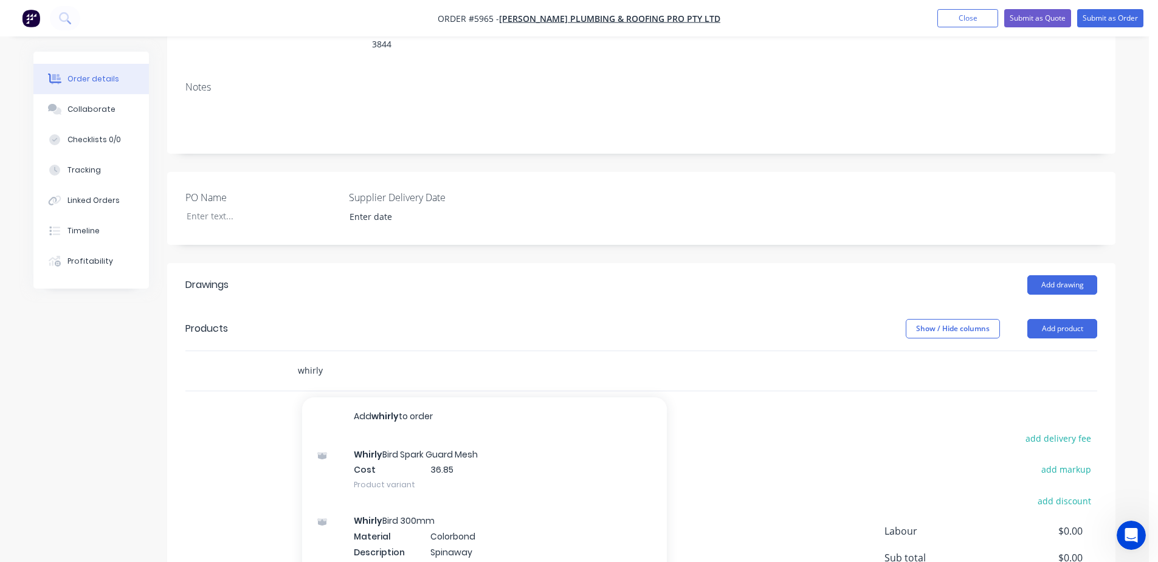
type input "whirly"
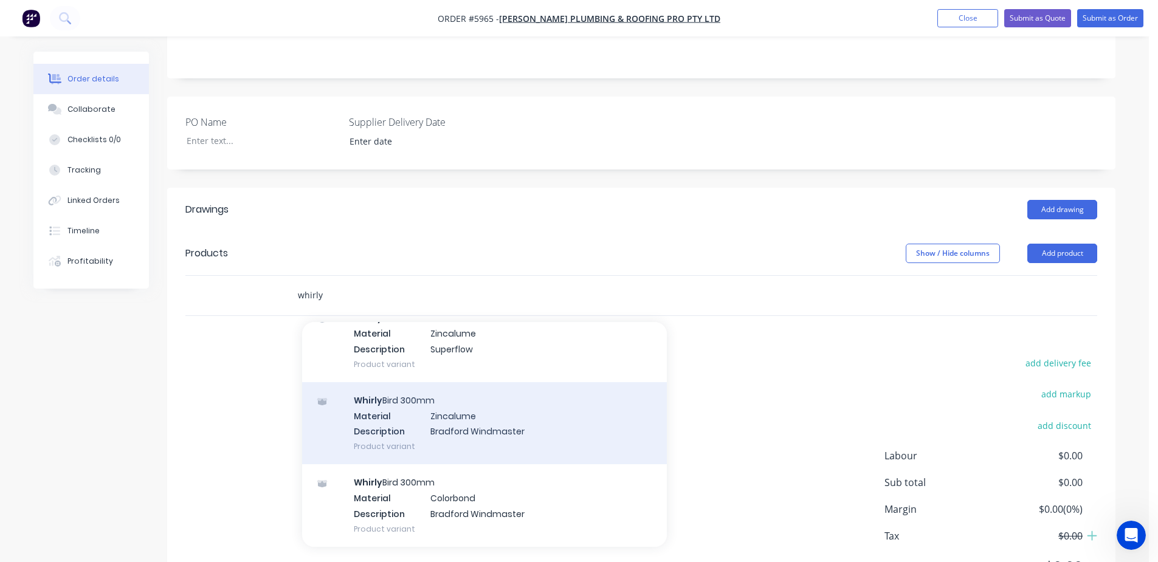
scroll to position [308, 0]
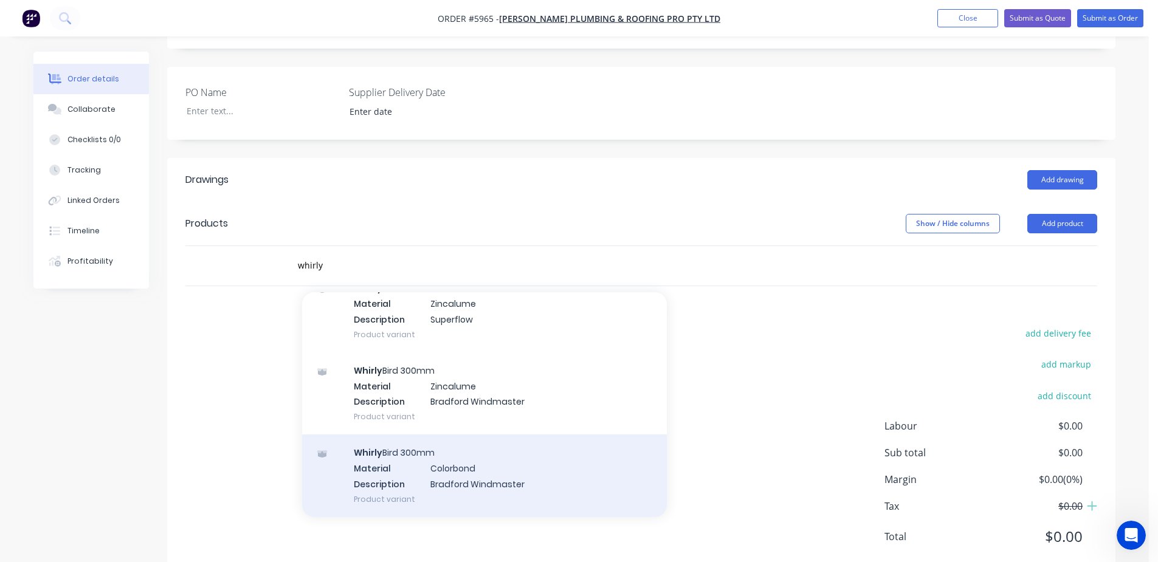
click at [466, 441] on div "Whirly Bird 300mm Material Colorbond Description Bradford Windmaster Product va…" at bounding box center [484, 476] width 365 height 82
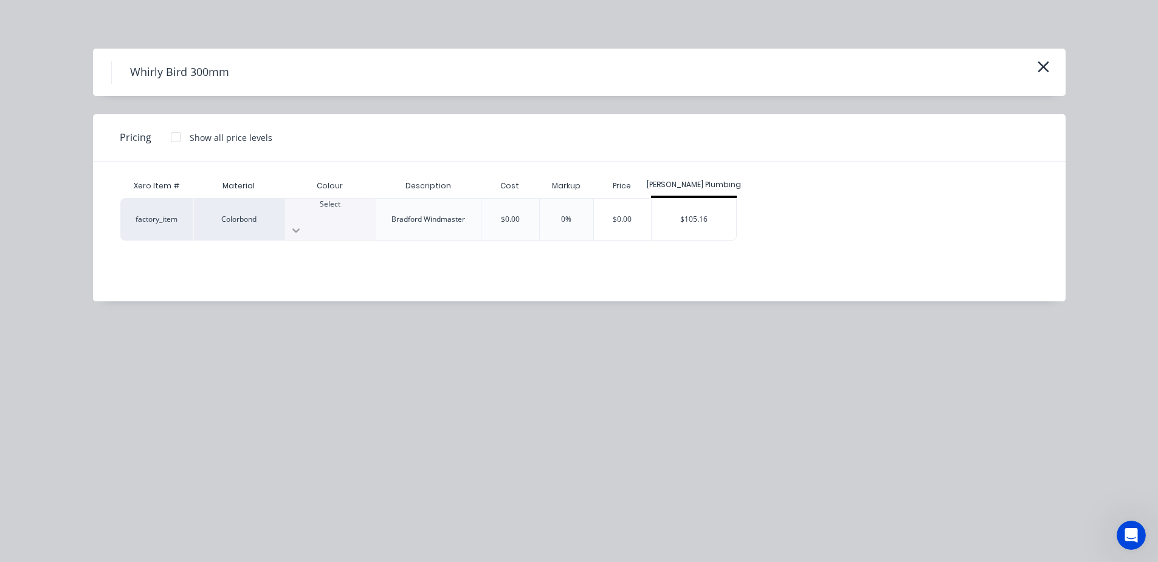
click at [355, 221] on div at bounding box center [330, 230] width 91 height 19
type input "mon"
click at [715, 212] on div "$105.16" at bounding box center [694, 219] width 84 height 41
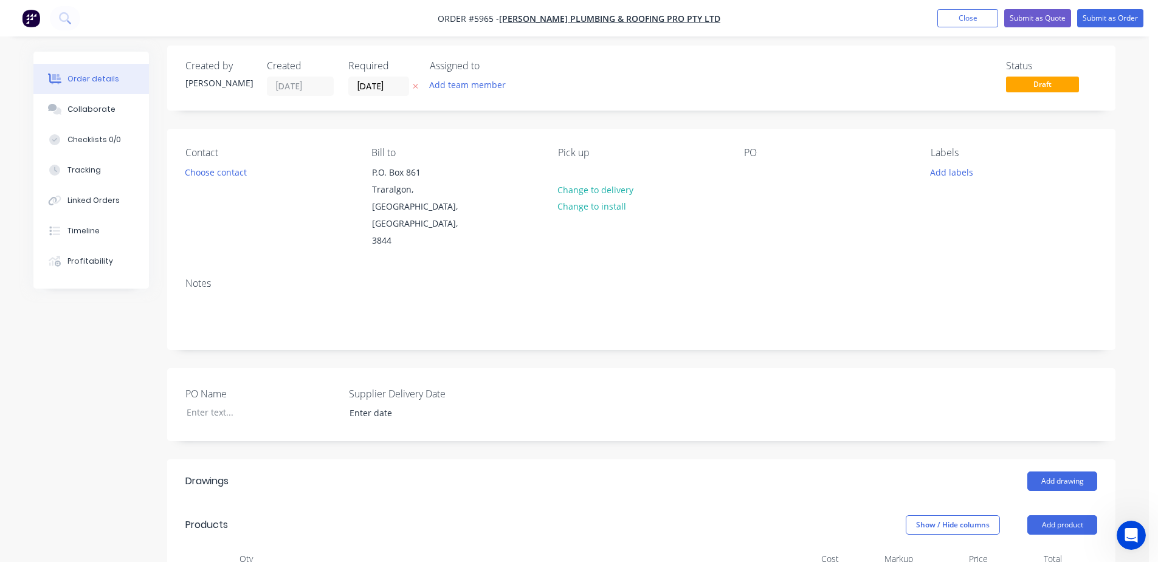
scroll to position [0, 0]
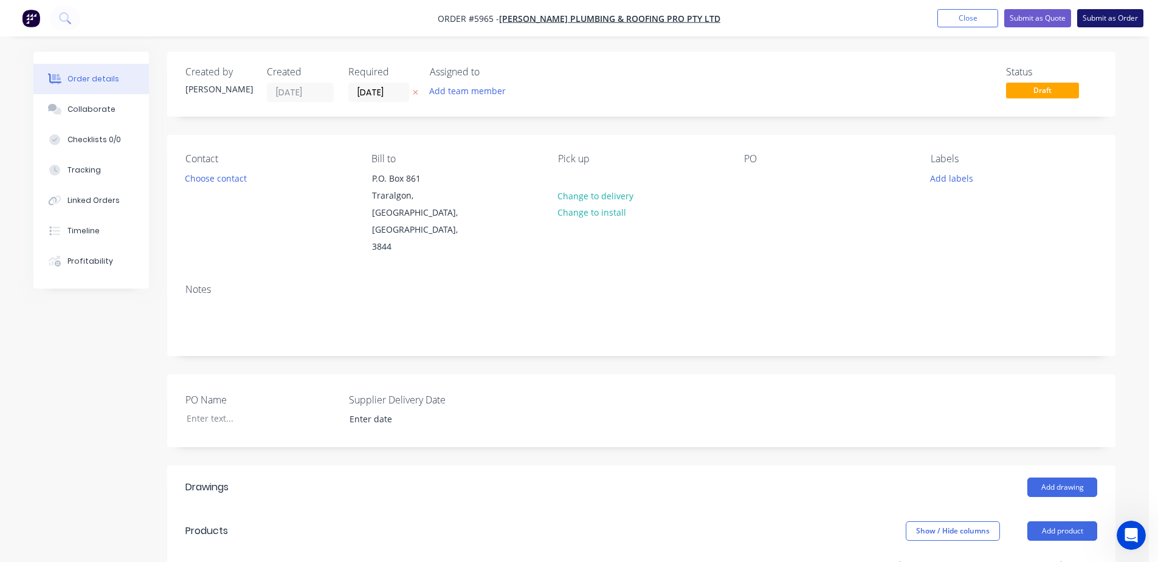
click at [1121, 18] on button "Submit as Order" at bounding box center [1110, 18] width 66 height 18
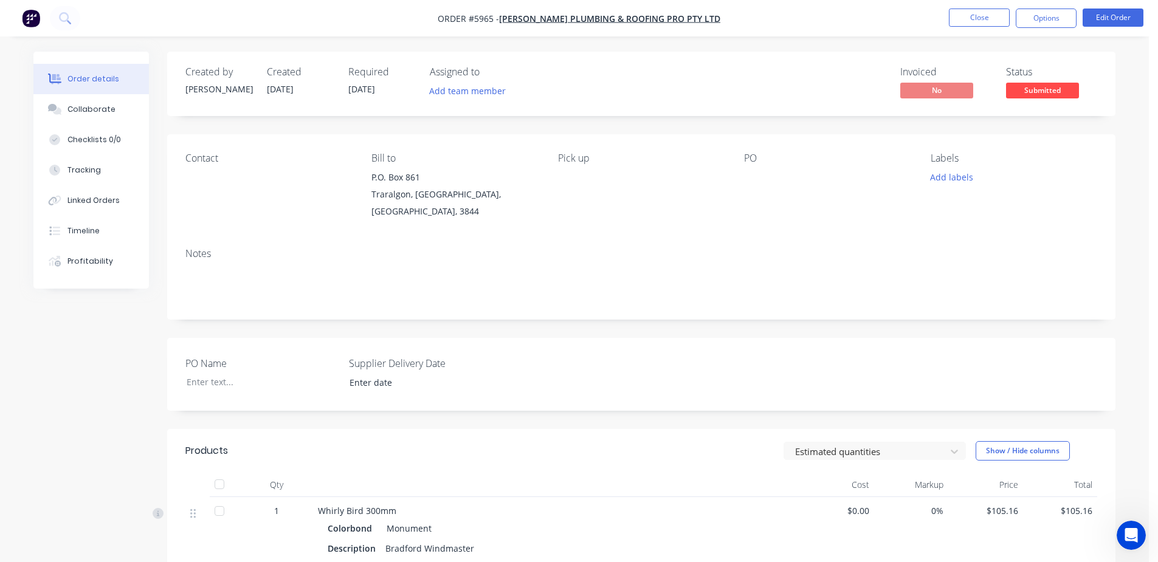
click at [1038, 91] on span "Submitted" at bounding box center [1042, 90] width 73 height 15
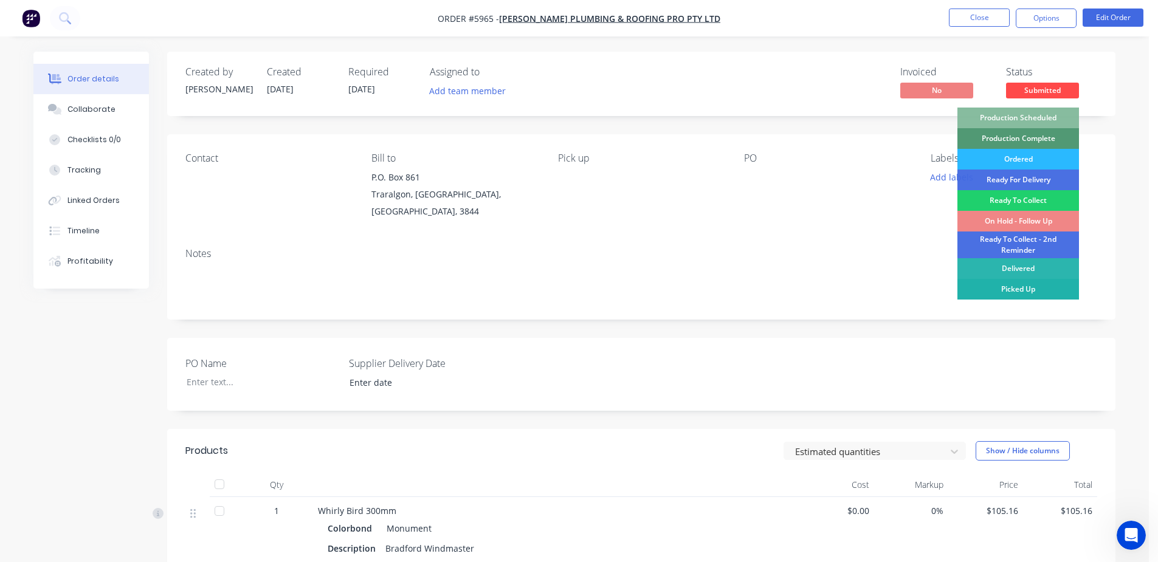
click at [1032, 291] on div "Picked Up" at bounding box center [1018, 289] width 122 height 21
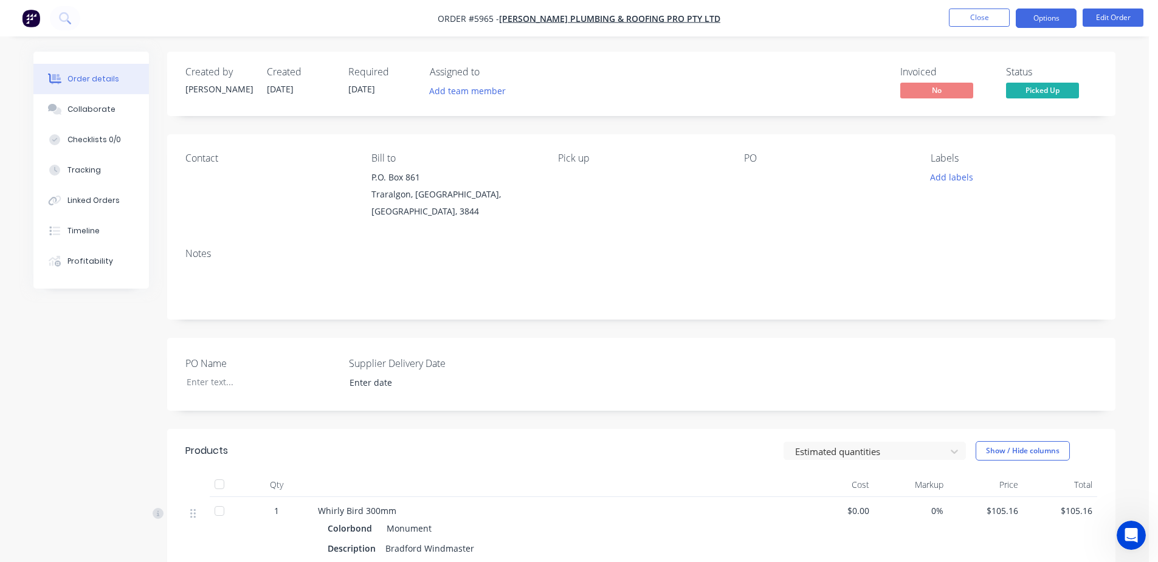
click at [1046, 18] on button "Options" at bounding box center [1046, 18] width 61 height 19
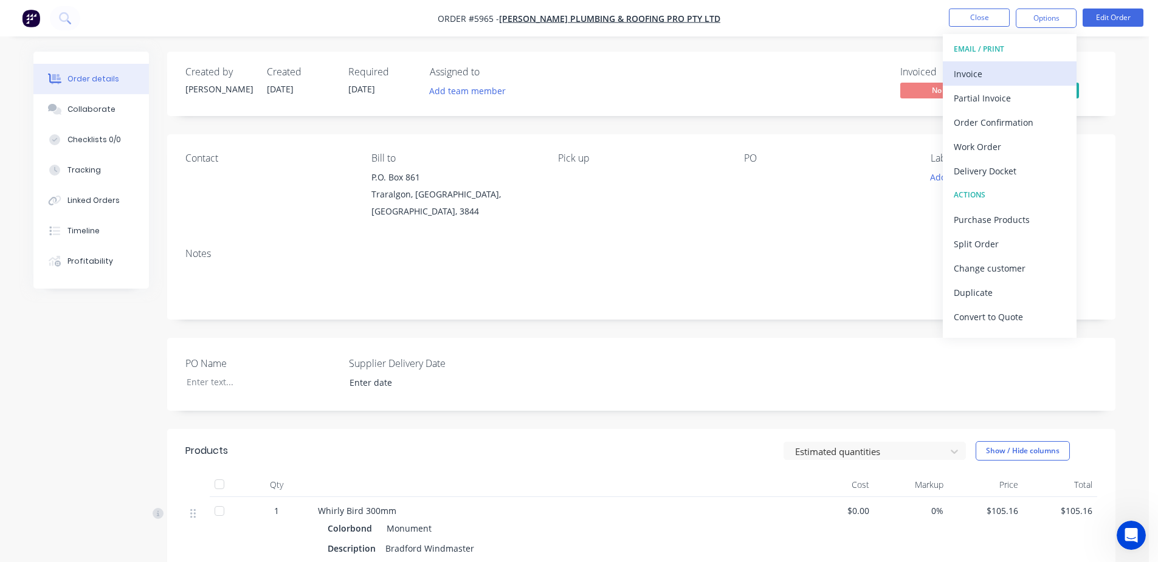
click at [1013, 66] on div "Invoice" at bounding box center [1010, 74] width 112 height 18
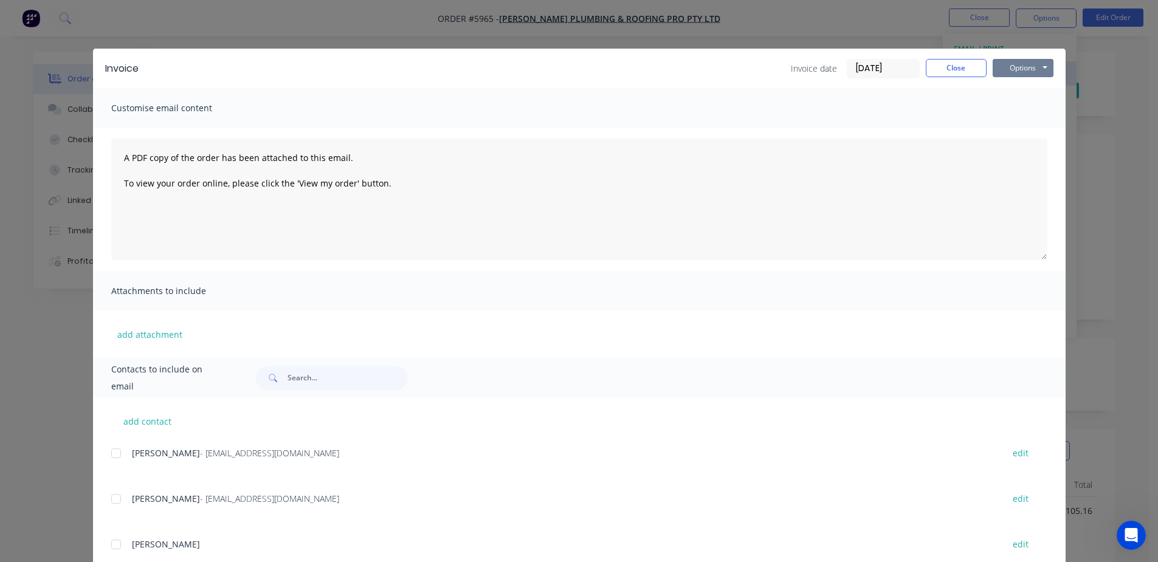
click at [1013, 66] on button "Options" at bounding box center [1023, 68] width 61 height 18
click at [1013, 111] on button "Print" at bounding box center [1032, 110] width 78 height 20
click at [110, 500] on div at bounding box center [116, 499] width 24 height 24
click at [1031, 74] on button "Options" at bounding box center [1023, 68] width 61 height 18
click at [1000, 130] on button "Email" at bounding box center [1032, 130] width 78 height 20
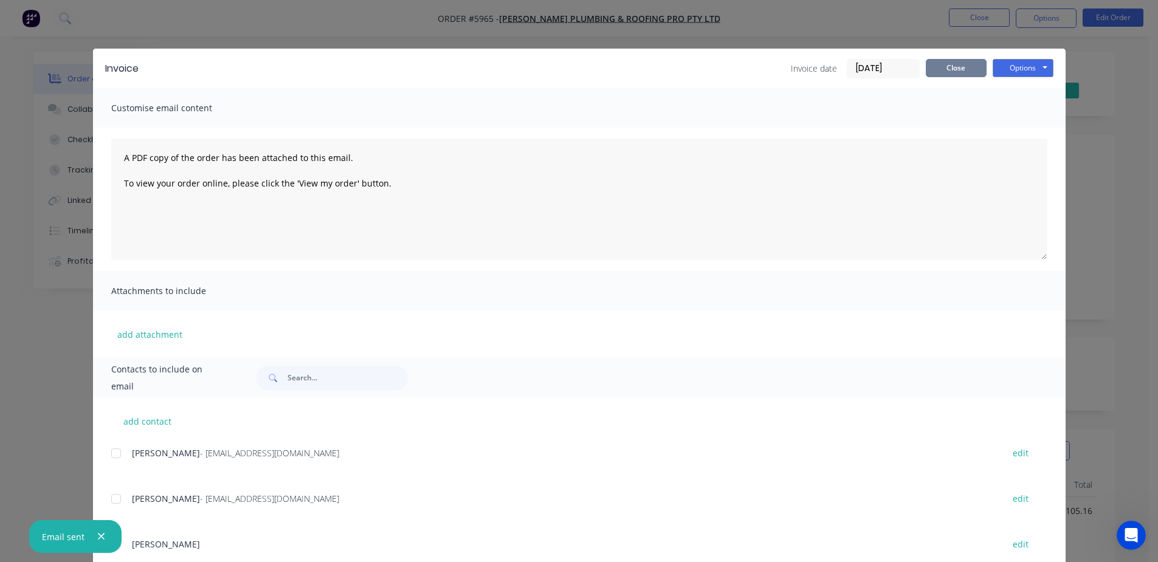
click at [962, 66] on button "Close" at bounding box center [956, 68] width 61 height 18
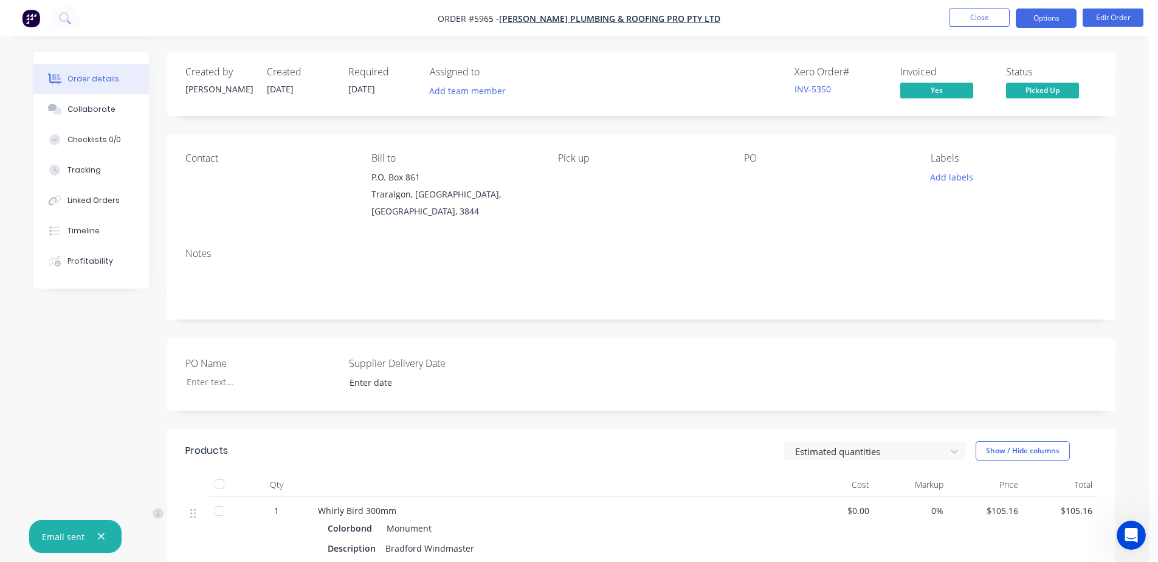
click at [1044, 21] on button "Options" at bounding box center [1046, 18] width 61 height 19
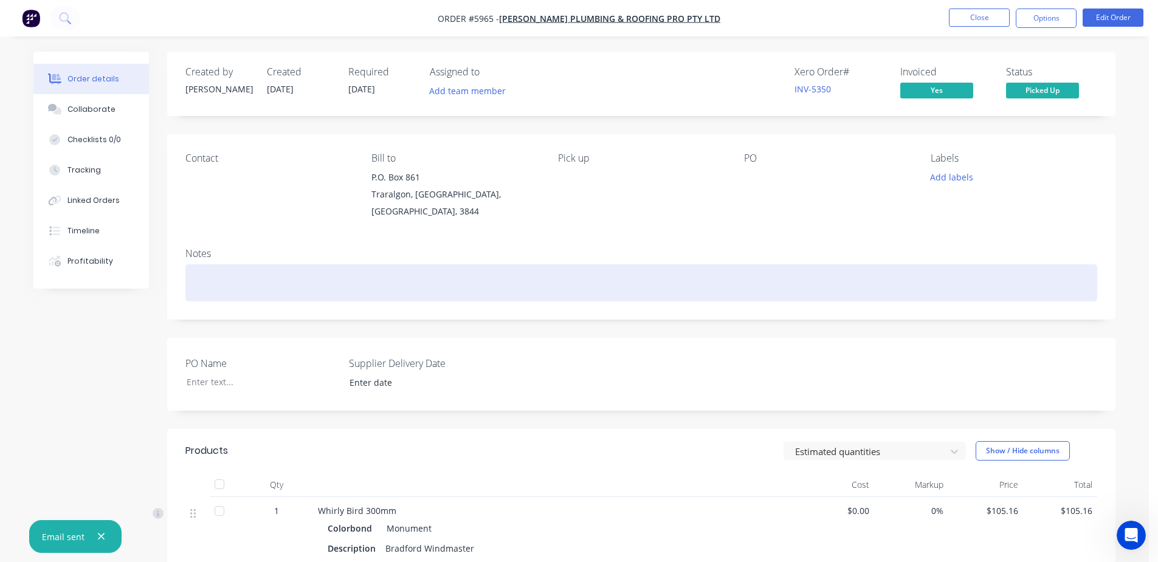
click at [779, 289] on div at bounding box center [641, 282] width 912 height 37
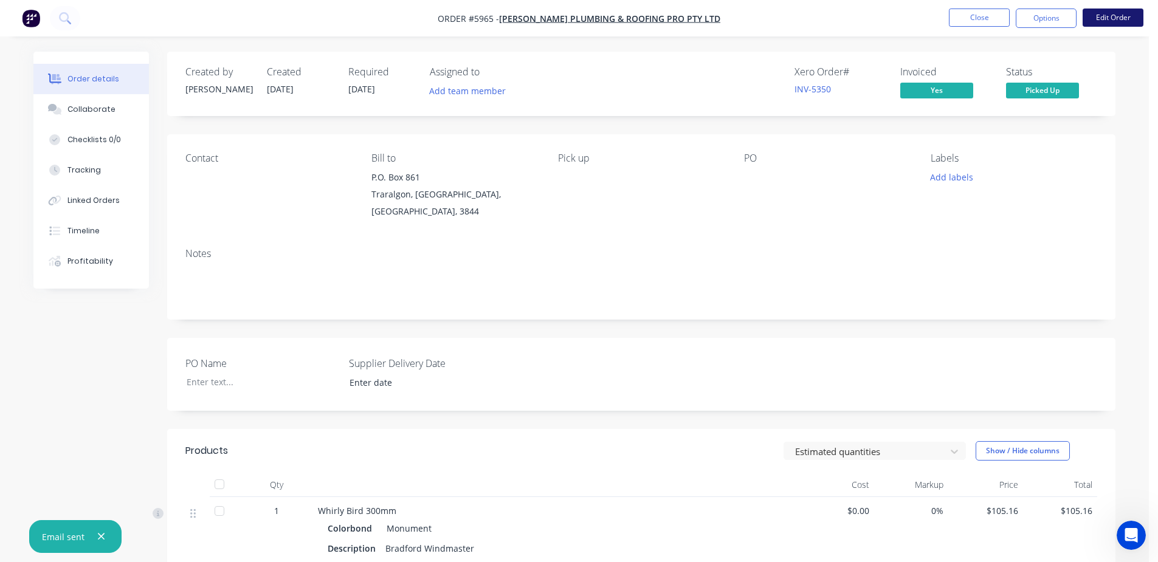
click at [1106, 13] on button "Edit Order" at bounding box center [1112, 18] width 61 height 18
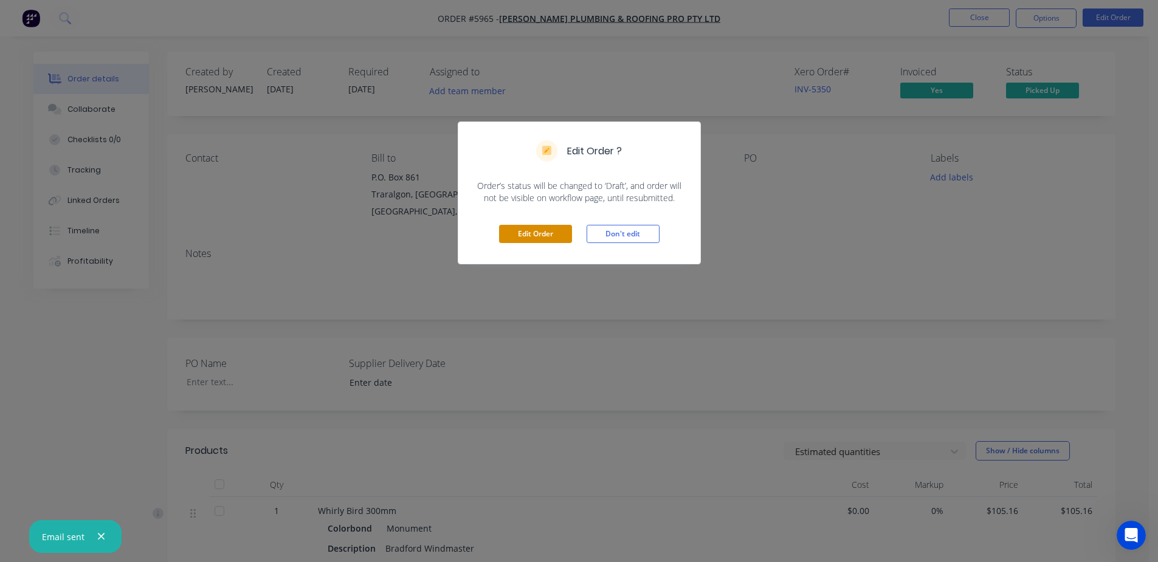
click at [551, 242] on button "Edit Order" at bounding box center [535, 234] width 73 height 18
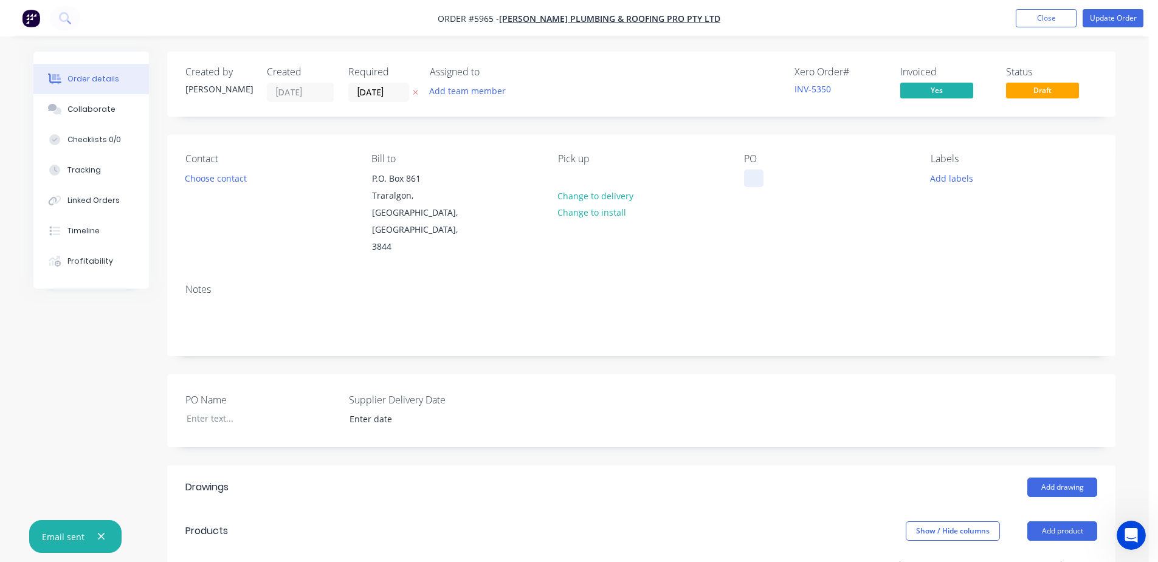
click at [754, 181] on div at bounding box center [753, 179] width 19 height 18
click at [799, 219] on div "PO Frith St Wurruk" at bounding box center [827, 204] width 167 height 103
click at [1099, 21] on button "Update Order" at bounding box center [1112, 18] width 61 height 18
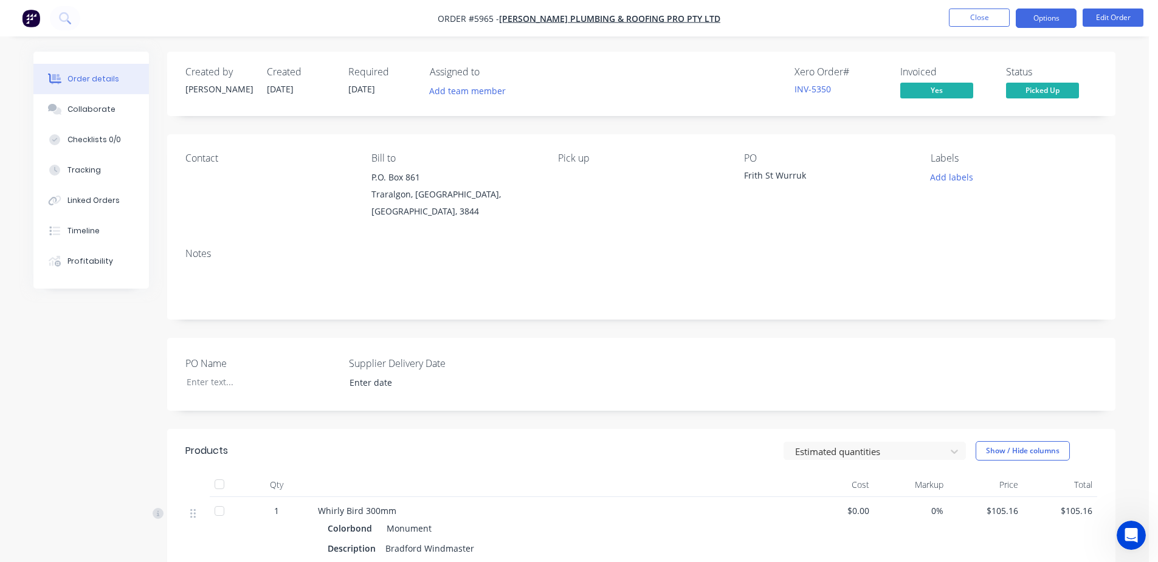
click at [1050, 16] on button "Options" at bounding box center [1046, 18] width 61 height 19
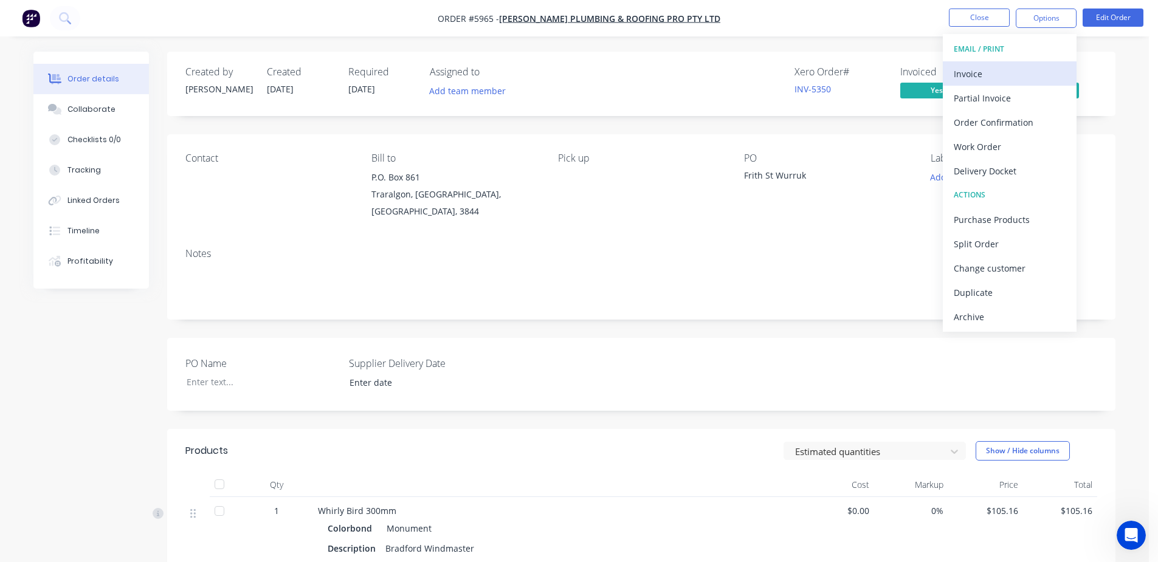
click at [988, 73] on div "Invoice" at bounding box center [1010, 74] width 112 height 18
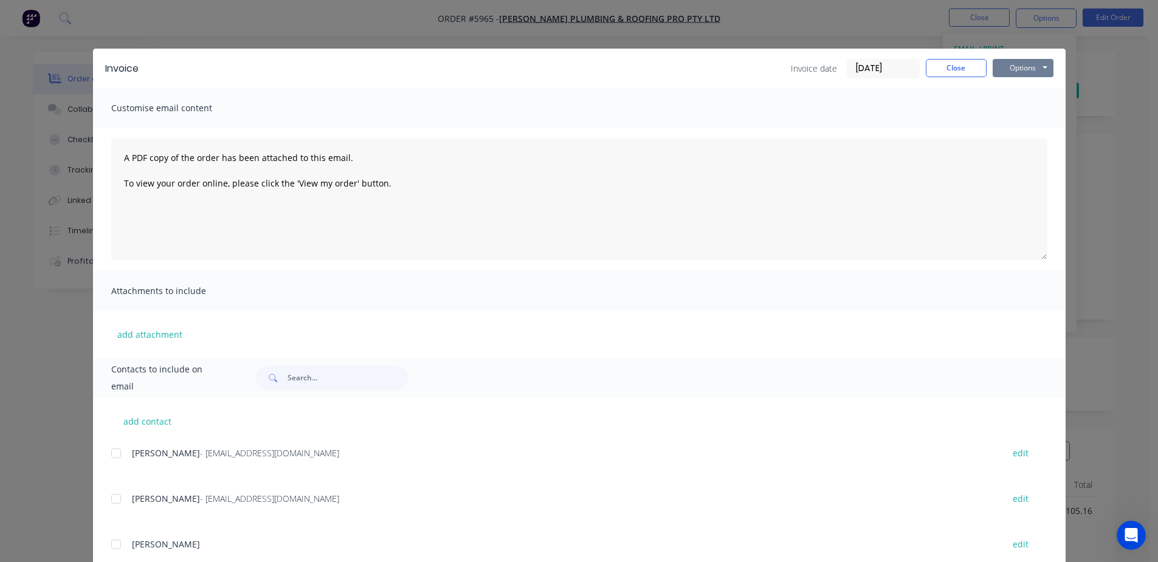
click at [1012, 73] on button "Options" at bounding box center [1023, 68] width 61 height 18
click at [1020, 108] on button "Print" at bounding box center [1032, 110] width 78 height 20
click at [952, 66] on button "Close" at bounding box center [956, 68] width 61 height 18
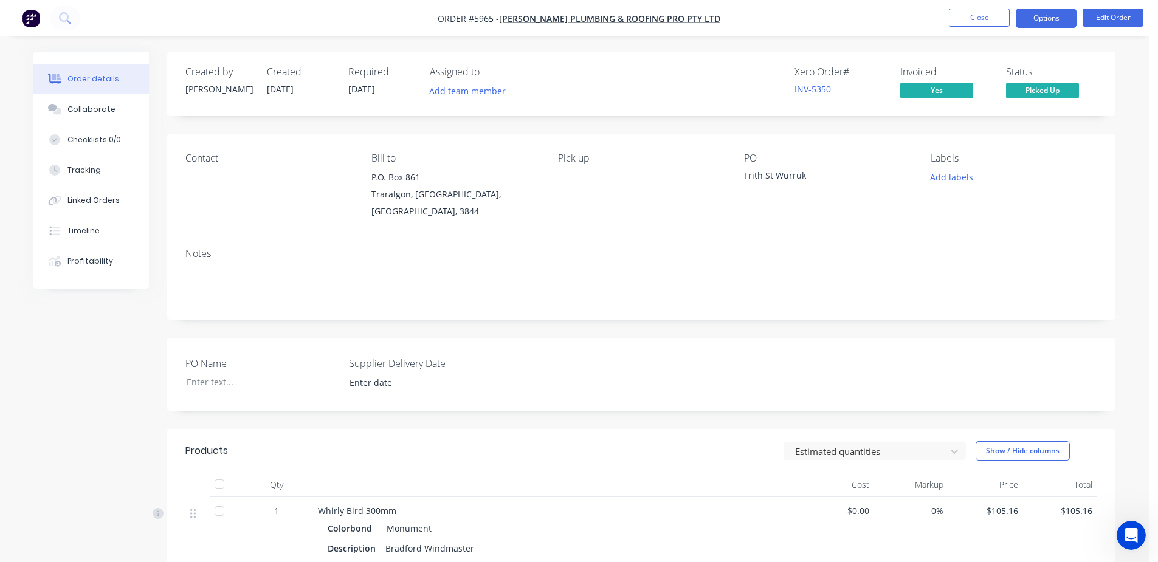
click at [1039, 19] on button "Options" at bounding box center [1046, 18] width 61 height 19
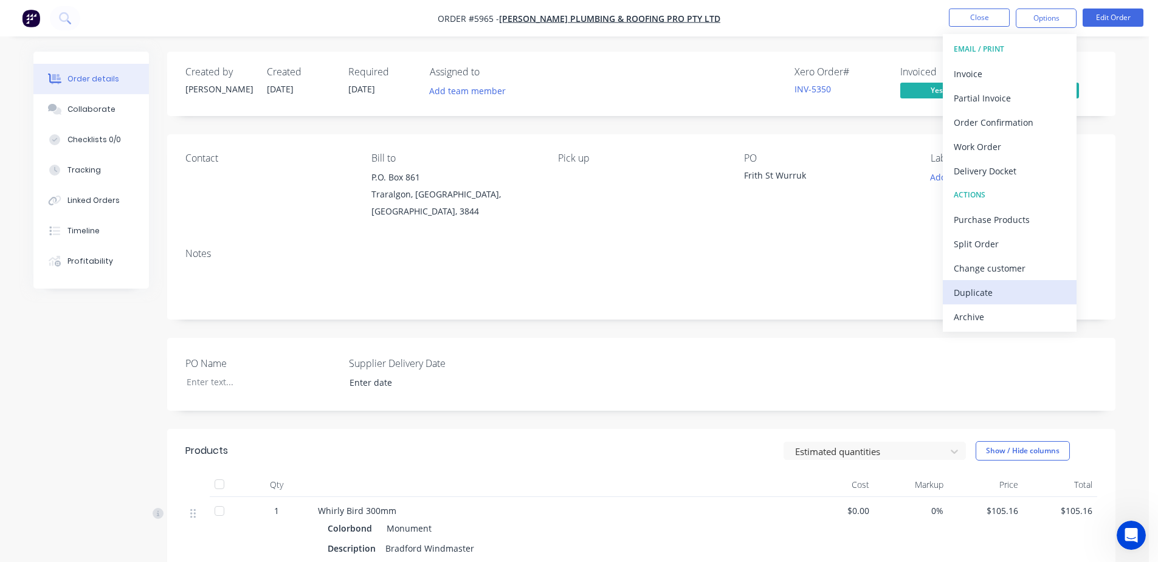
click at [993, 289] on div "Duplicate" at bounding box center [1010, 293] width 112 height 18
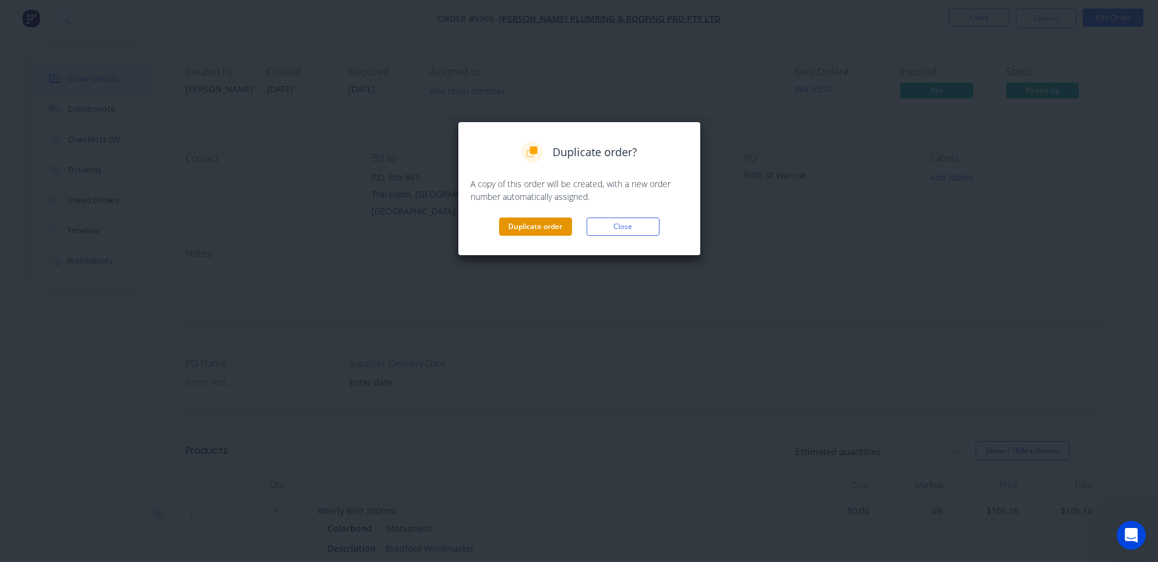
click at [550, 224] on button "Duplicate order" at bounding box center [535, 227] width 73 height 18
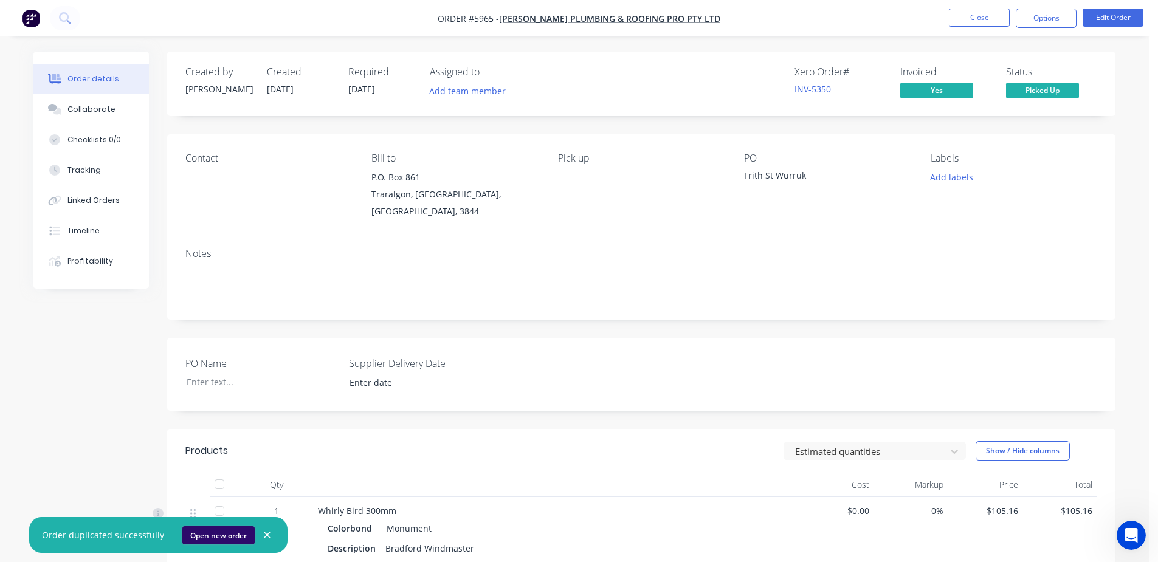
click at [204, 534] on button "Open new order" at bounding box center [218, 535] width 72 height 18
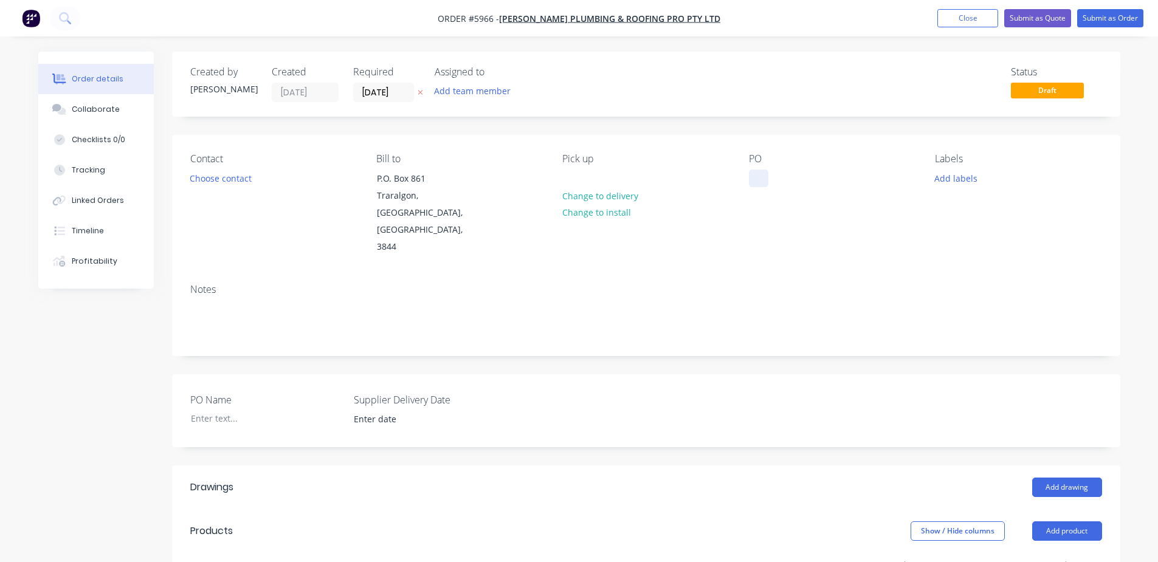
click at [757, 179] on div at bounding box center [758, 179] width 19 height 18
click at [1116, 18] on button "Submit as Order" at bounding box center [1110, 18] width 66 height 18
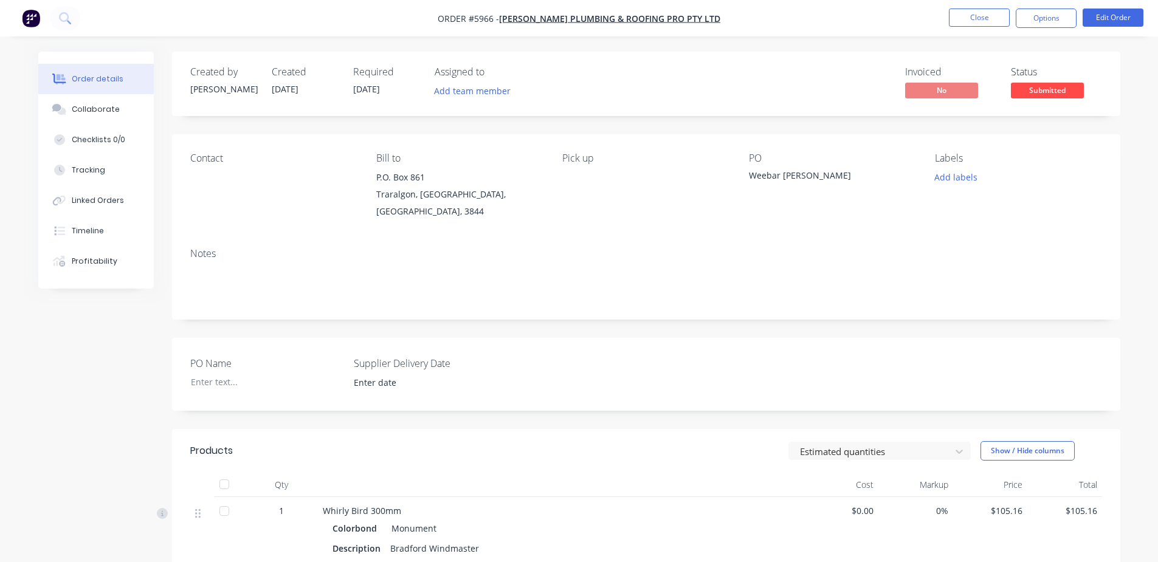
click at [1041, 94] on span "Submitted" at bounding box center [1047, 90] width 73 height 15
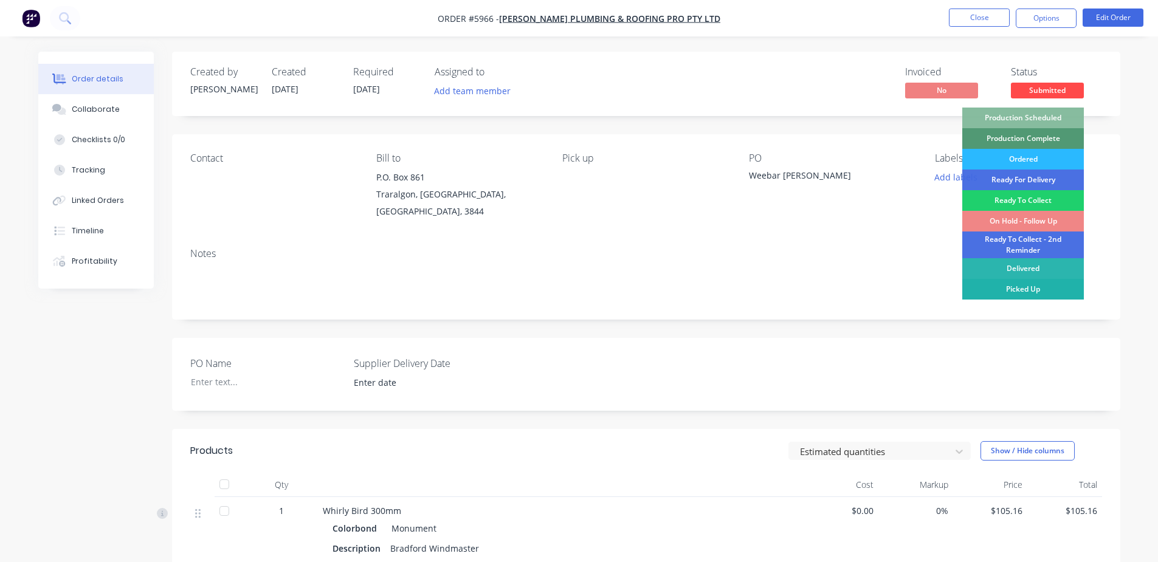
click at [1045, 281] on div "Picked Up" at bounding box center [1023, 289] width 122 height 21
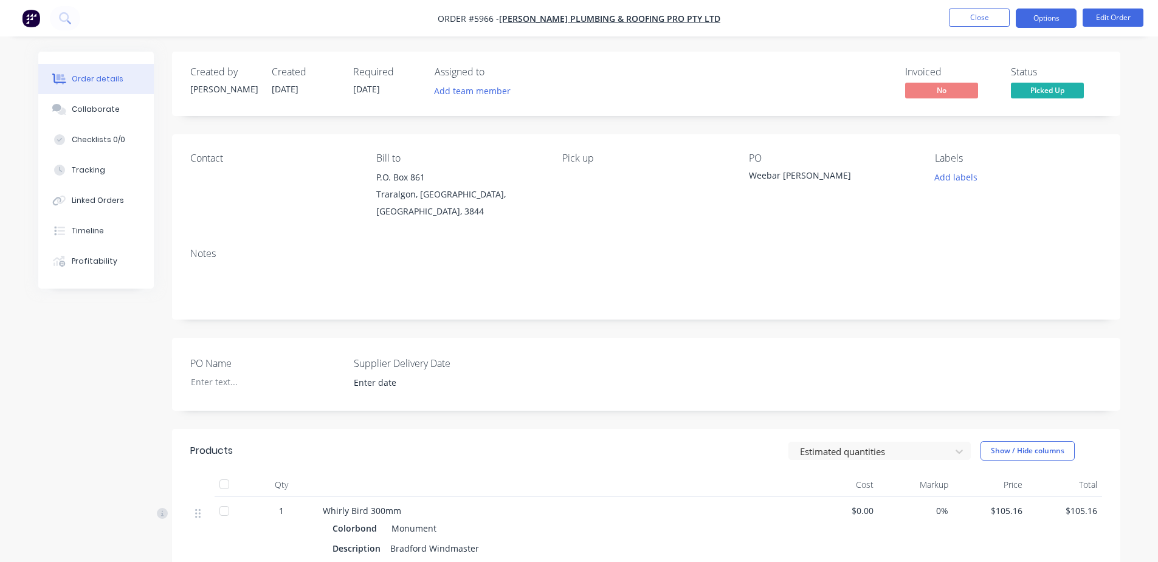
click at [1055, 16] on button "Options" at bounding box center [1046, 18] width 61 height 19
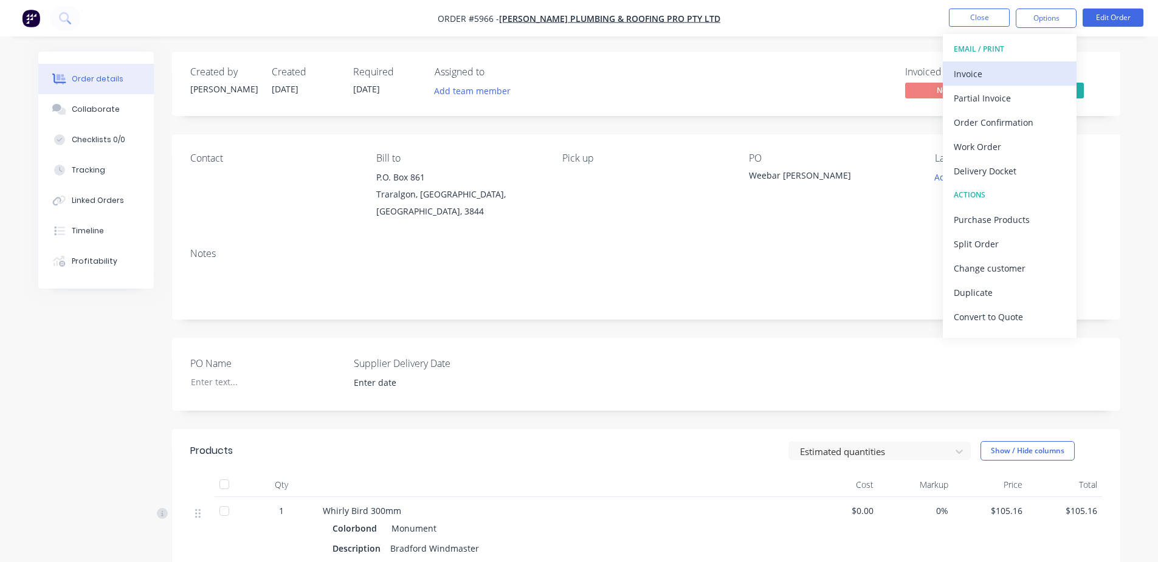
click at [979, 67] on div "Invoice" at bounding box center [1010, 74] width 112 height 18
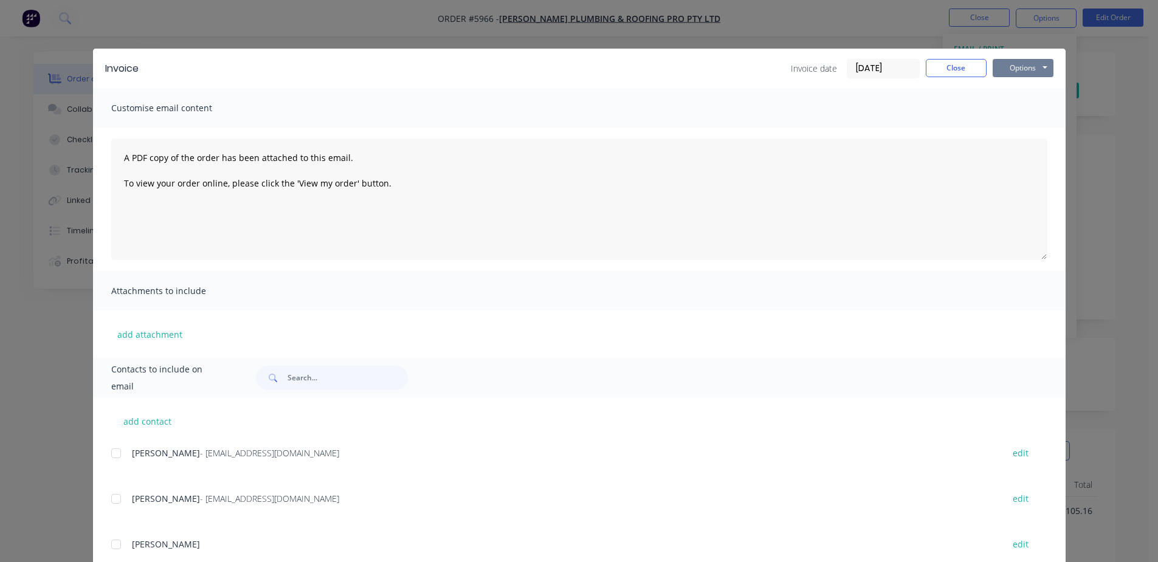
click at [1019, 75] on button "Options" at bounding box center [1023, 68] width 61 height 18
click at [1023, 105] on button "Print" at bounding box center [1032, 110] width 78 height 20
click at [1025, 66] on button "Options" at bounding box center [1023, 68] width 61 height 18
click at [1019, 124] on button "Email" at bounding box center [1032, 130] width 78 height 20
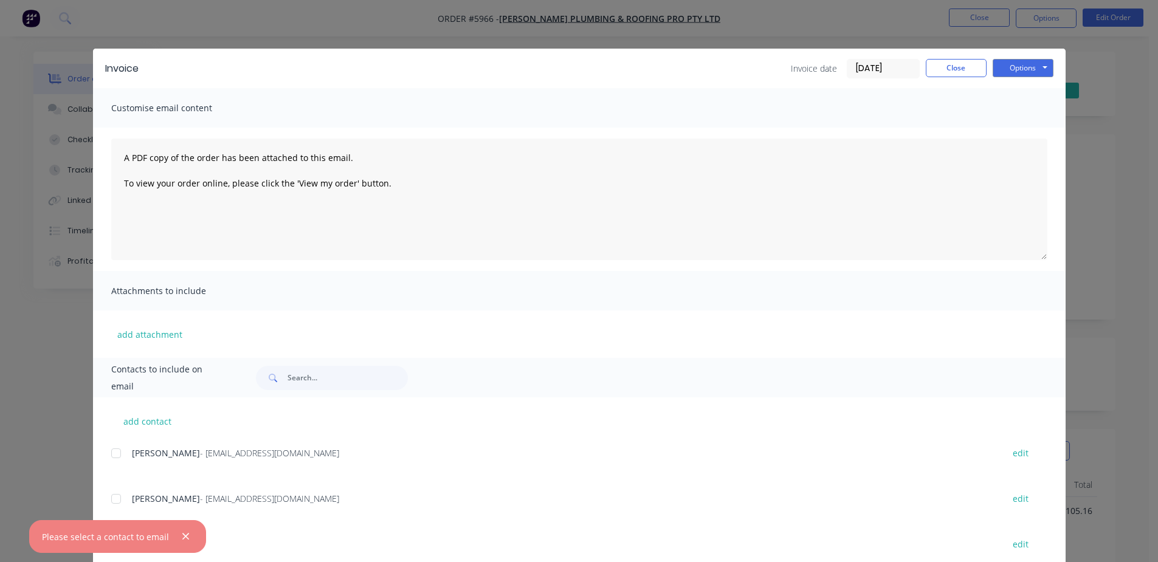
click at [108, 499] on div at bounding box center [116, 499] width 24 height 24
click at [1039, 61] on button "Options" at bounding box center [1023, 68] width 61 height 18
drag, startPoint x: 1021, startPoint y: 109, endPoint x: 1031, endPoint y: 129, distance: 22.6
click at [1031, 129] on div "Preview Print Email" at bounding box center [1032, 110] width 78 height 60
click at [1031, 129] on button "Email" at bounding box center [1032, 130] width 78 height 20
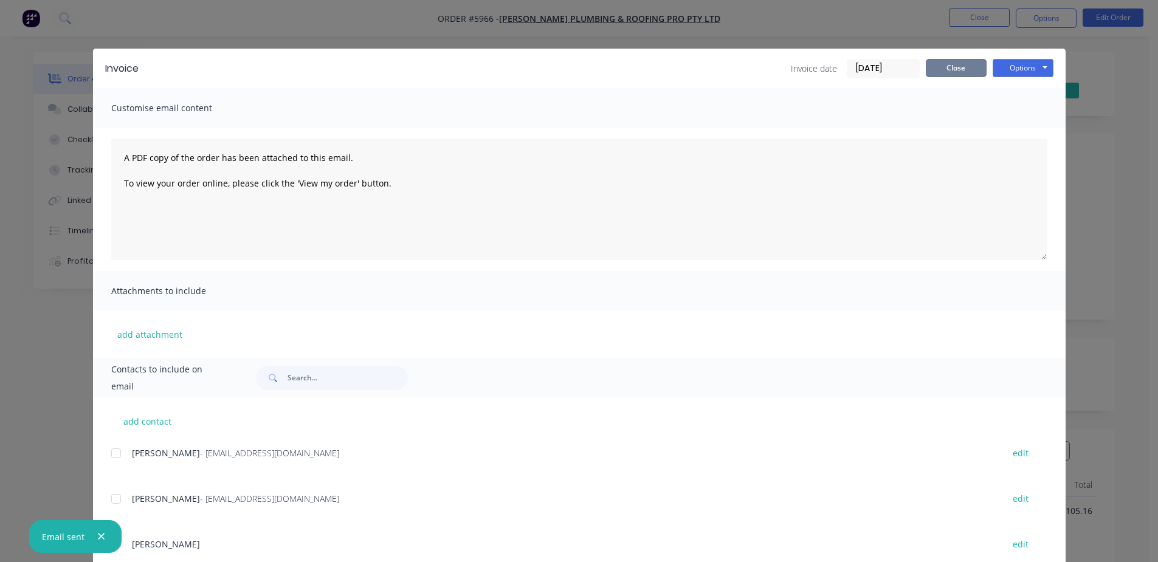
drag, startPoint x: 965, startPoint y: 63, endPoint x: 881, endPoint y: 202, distance: 163.0
click at [965, 66] on button "Close" at bounding box center [956, 68] width 61 height 18
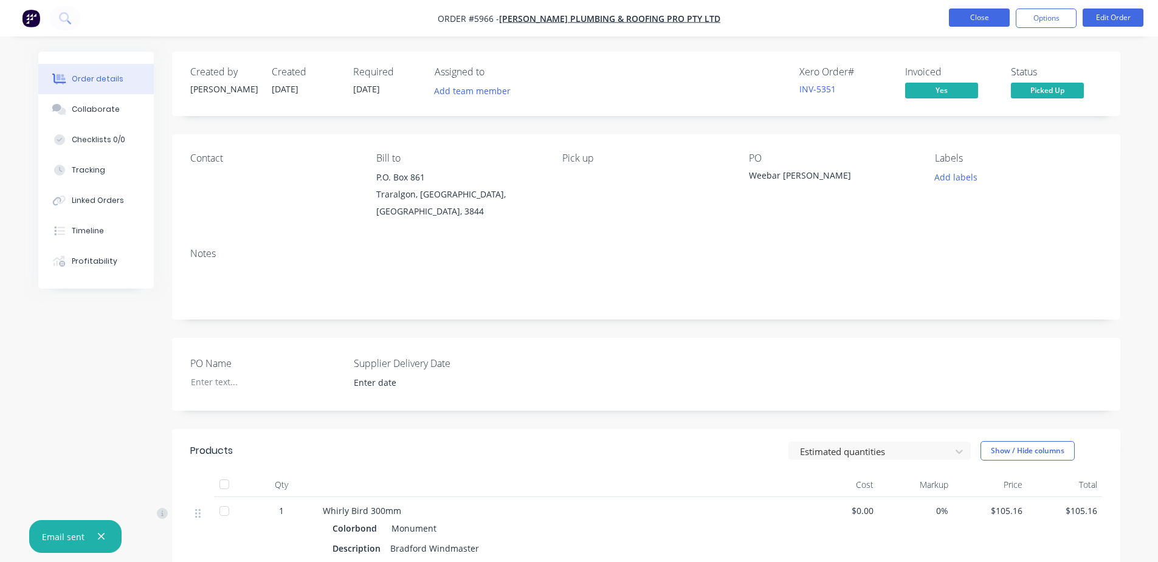
click at [982, 21] on button "Close" at bounding box center [979, 18] width 61 height 18
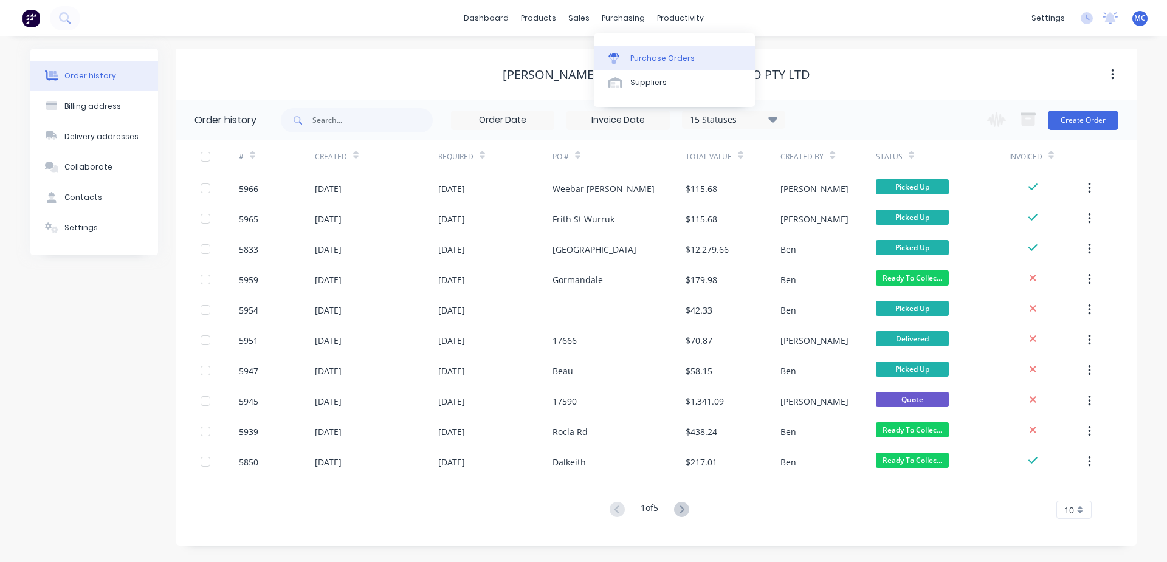
click at [630, 56] on div "Purchase Orders" at bounding box center [662, 58] width 64 height 11
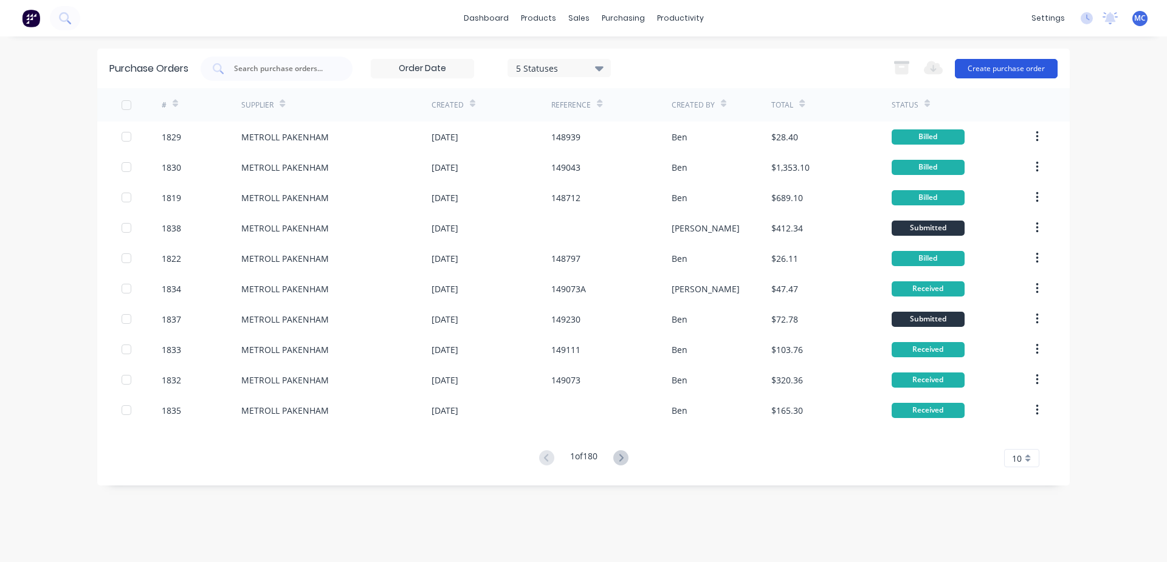
click at [1010, 63] on button "Create purchase order" at bounding box center [1006, 68] width 103 height 19
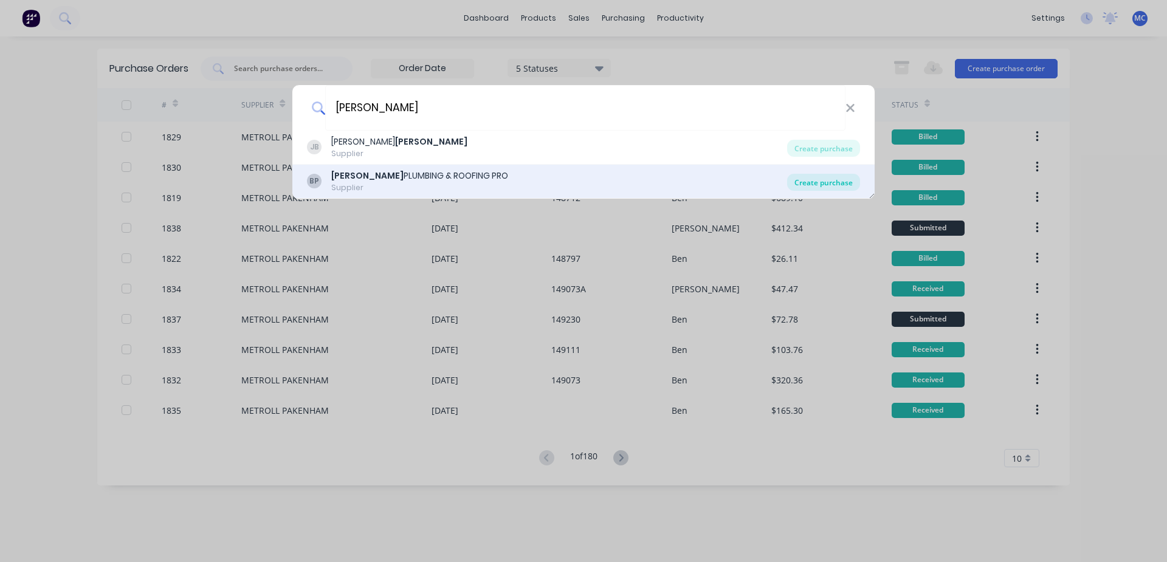
type input "[PERSON_NAME]"
click at [817, 179] on div "Create purchase" at bounding box center [823, 182] width 73 height 17
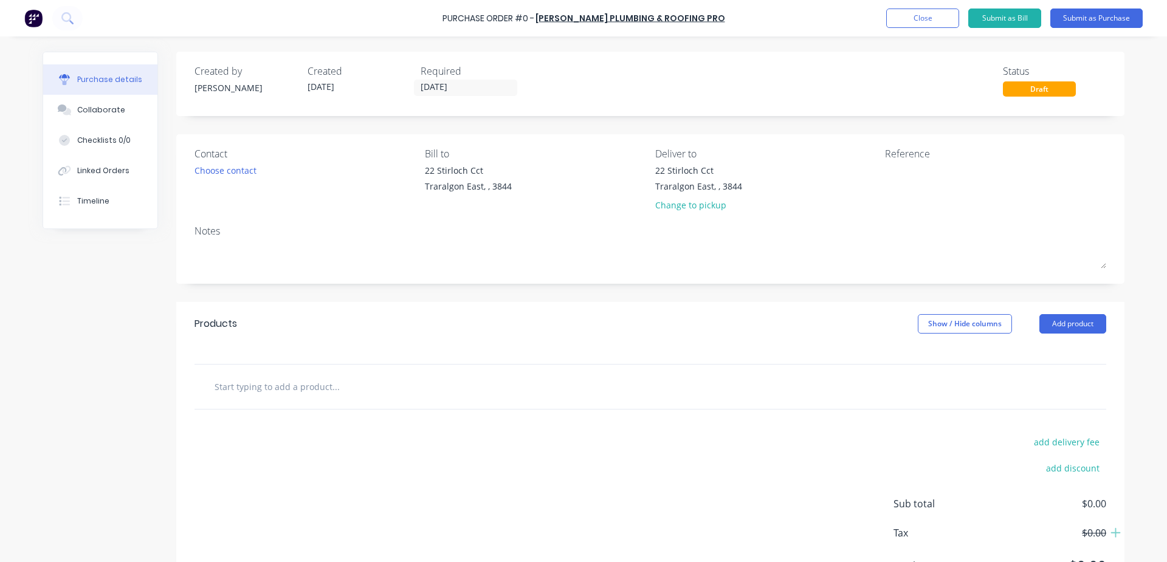
click at [281, 382] on input "text" at bounding box center [335, 386] width 243 height 24
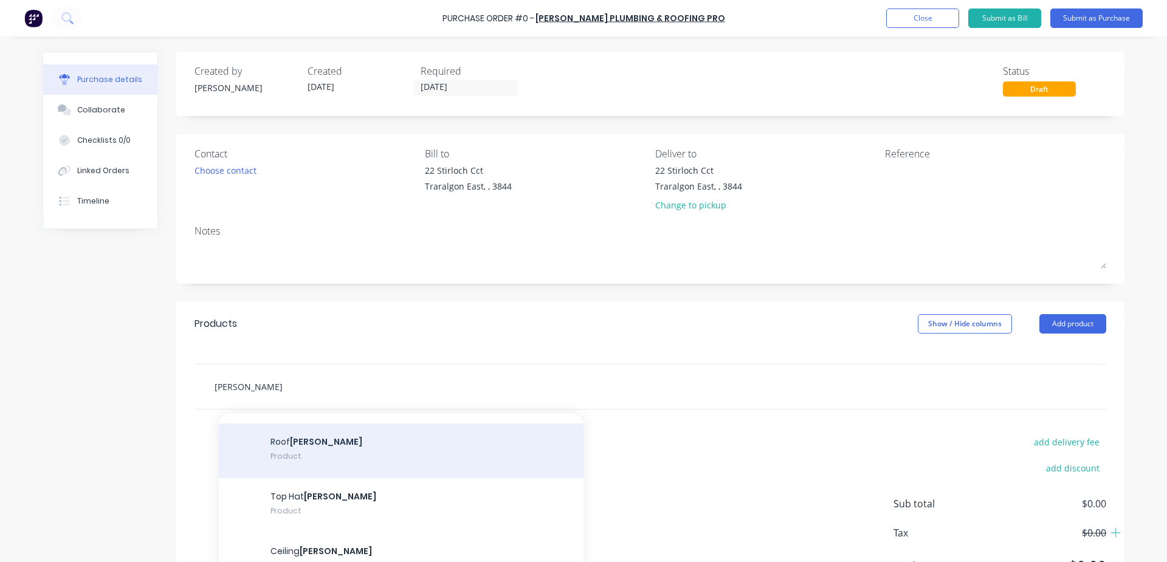
type input "batten"
click at [403, 455] on div "Roof Batten Product" at bounding box center [401, 451] width 365 height 55
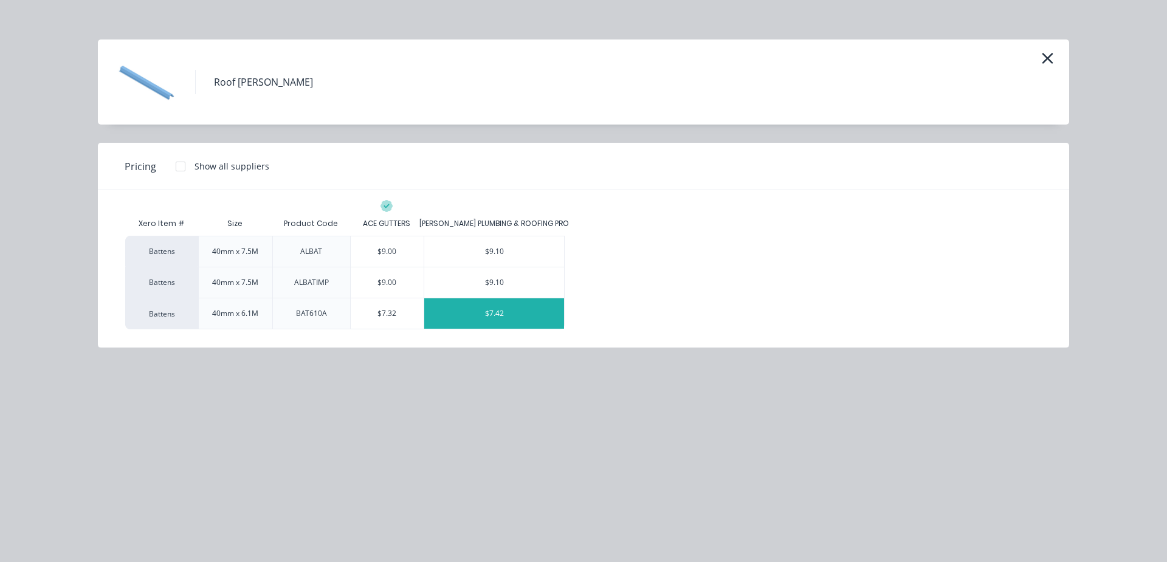
click at [518, 316] on div "$7.42" at bounding box center [494, 313] width 140 height 30
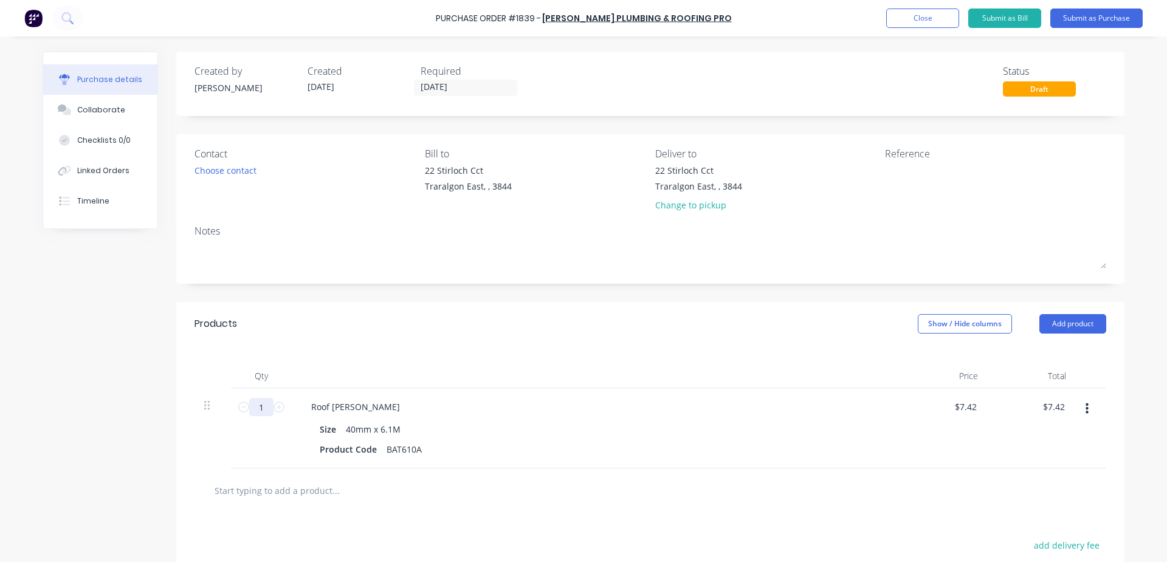
click at [268, 406] on input "1" at bounding box center [261, 407] width 24 height 18
type input "3"
type input "$22.26"
type input "30"
type input "$222.60"
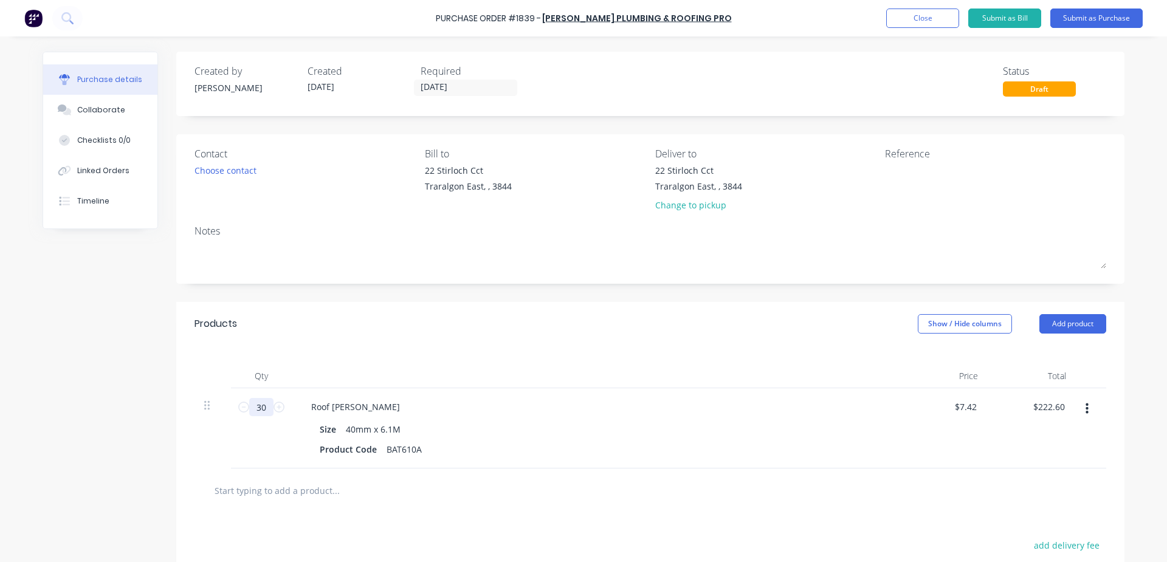
type input "30"
click at [1104, 16] on button "Submit as Purchase" at bounding box center [1096, 18] width 92 height 19
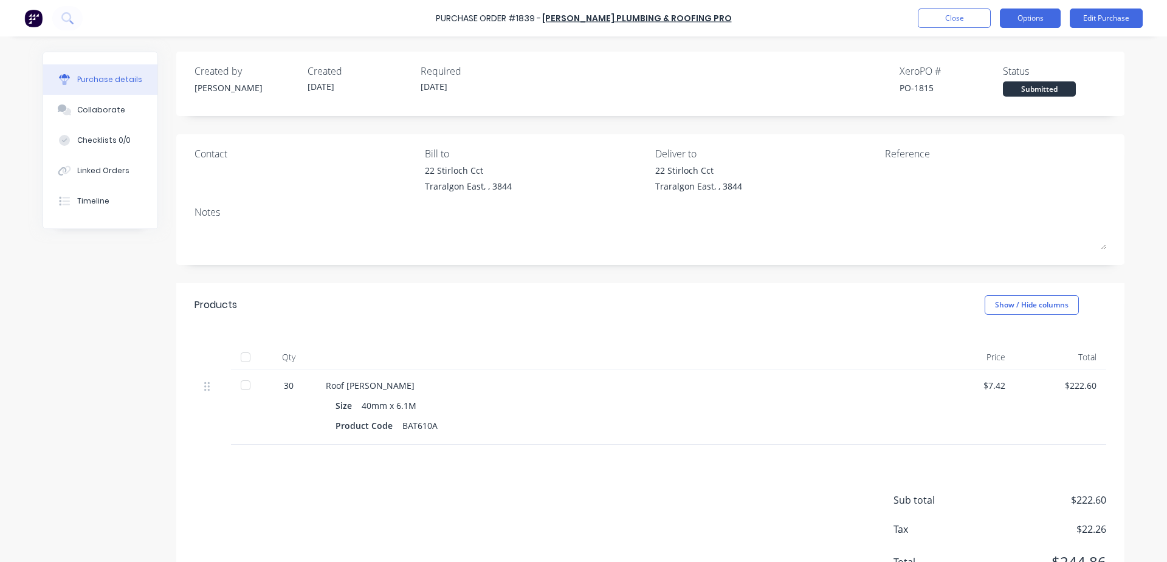
click at [1031, 26] on button "Options" at bounding box center [1030, 18] width 61 height 19
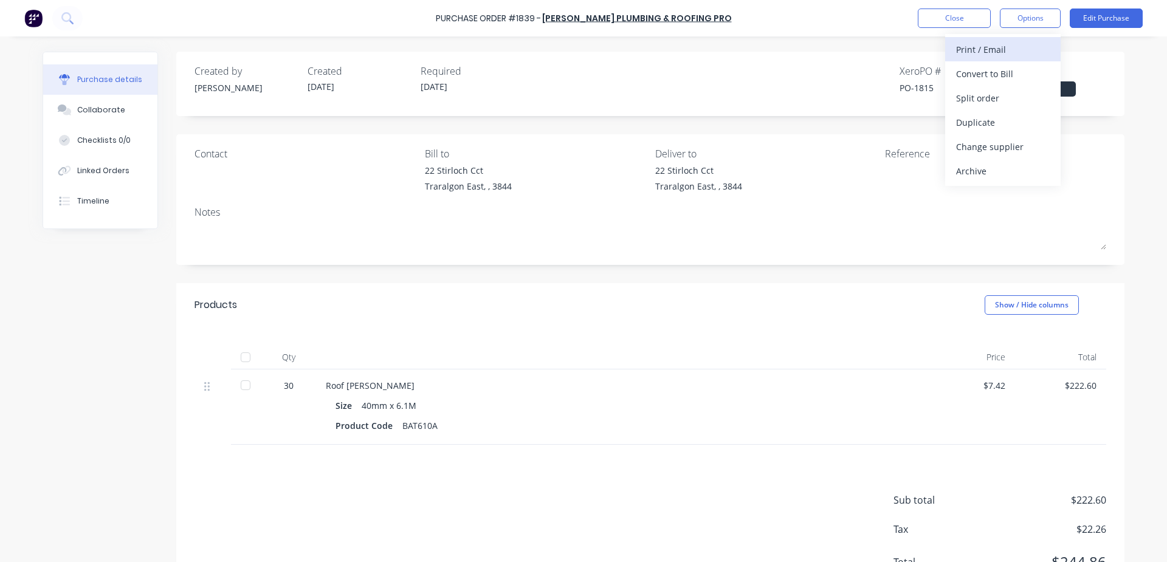
click at [970, 49] on div "Print / Email" at bounding box center [1003, 50] width 94 height 18
click at [980, 68] on div "With pricing" at bounding box center [1003, 74] width 94 height 18
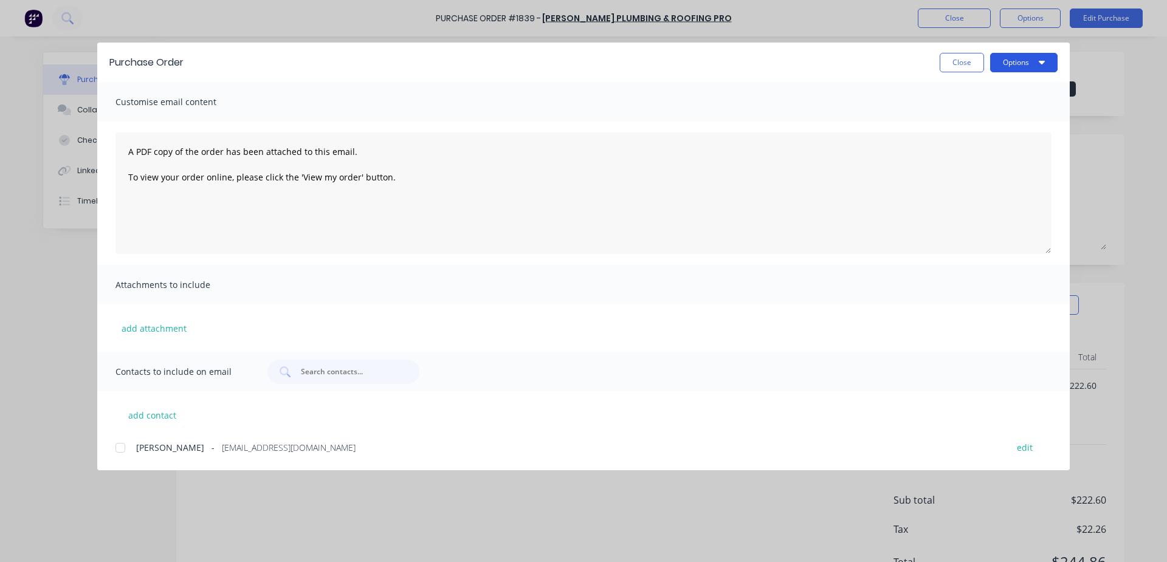
click at [1019, 61] on button "Options" at bounding box center [1023, 62] width 67 height 19
click at [1005, 114] on div "Print" at bounding box center [1000, 118] width 94 height 18
click at [966, 64] on button "Close" at bounding box center [962, 62] width 44 height 19
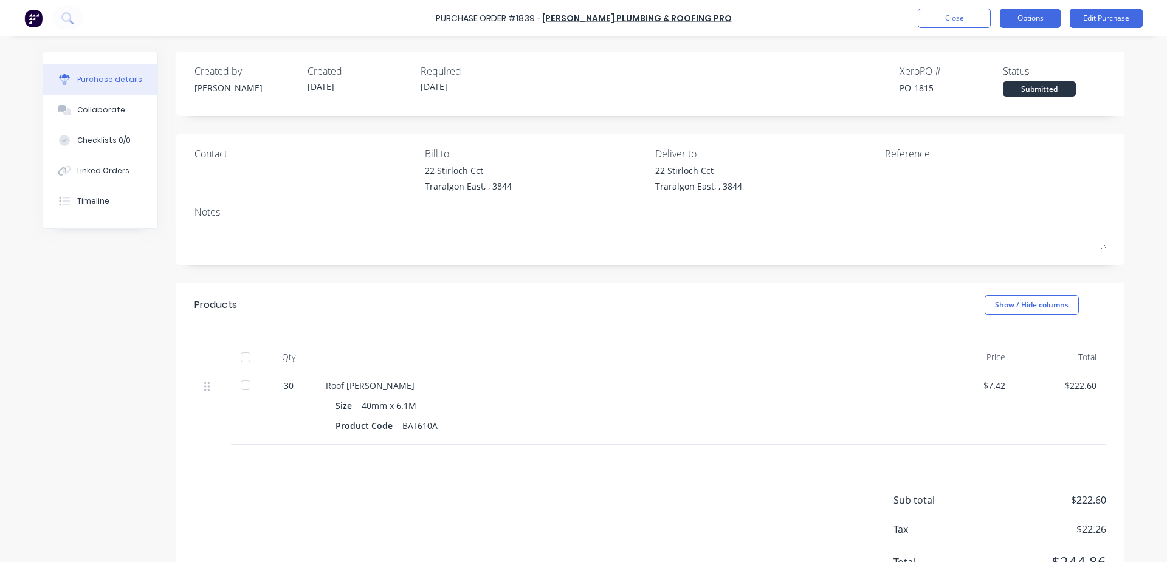
click at [1040, 23] on button "Options" at bounding box center [1030, 18] width 61 height 19
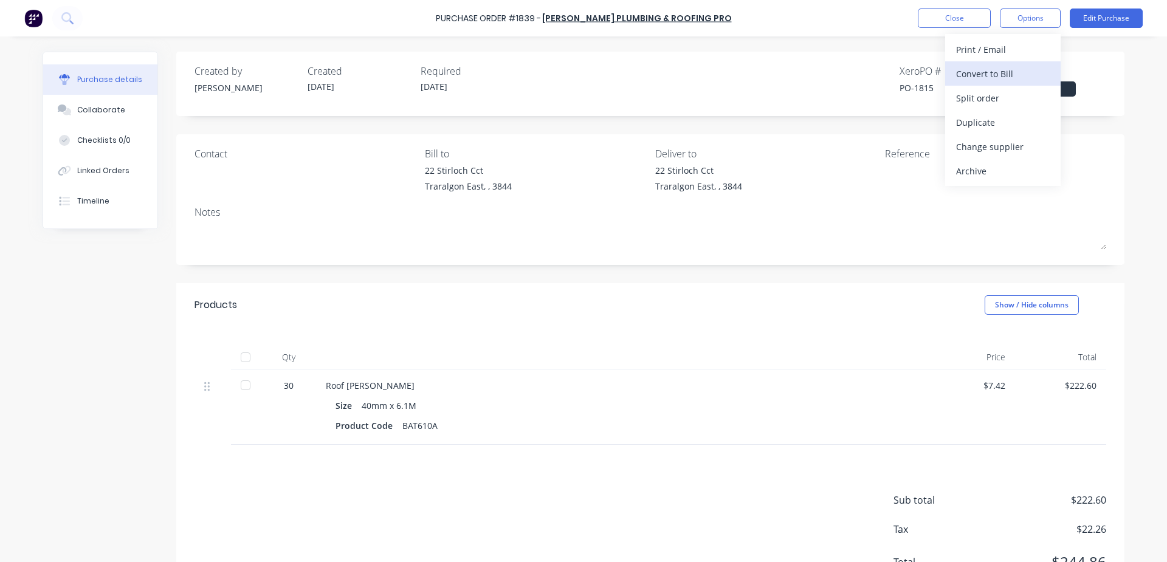
click at [1002, 78] on div "Convert to Bill" at bounding box center [1003, 74] width 94 height 18
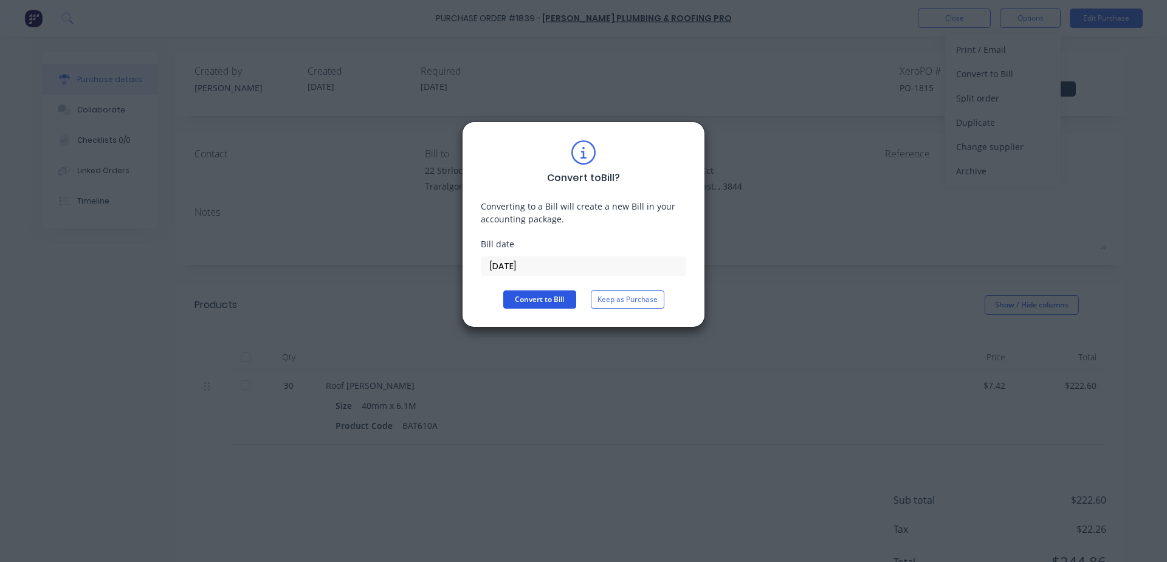
click at [552, 306] on button "Convert to Bill" at bounding box center [539, 300] width 73 height 18
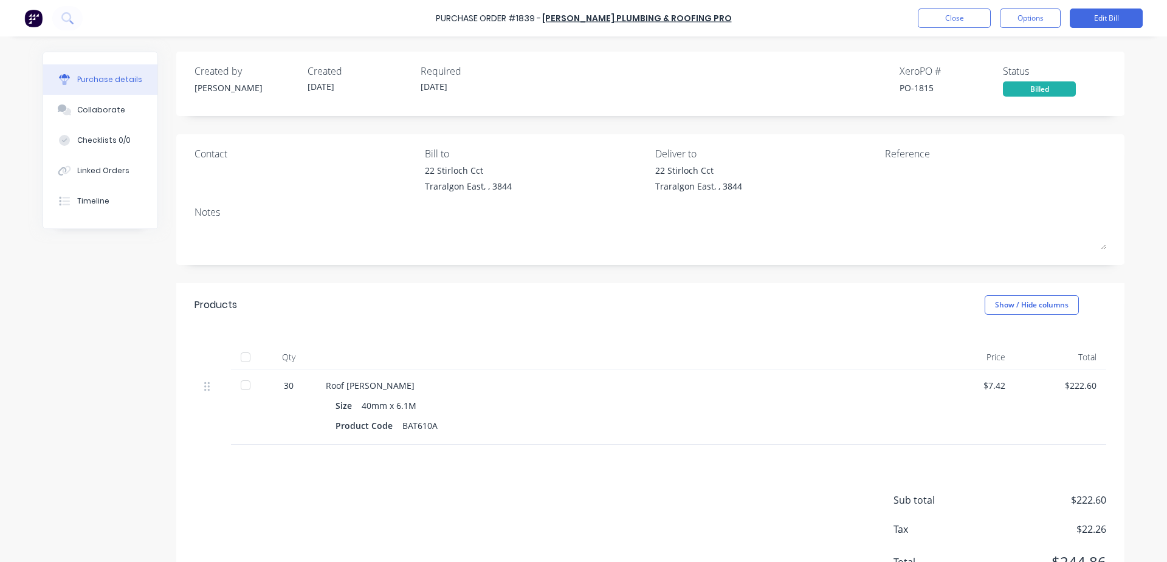
click at [241, 363] on div at bounding box center [245, 357] width 24 height 24
drag, startPoint x: 1036, startPoint y: 19, endPoint x: 710, endPoint y: 99, distance: 335.5
click at [1036, 19] on button "Options" at bounding box center [1030, 18] width 61 height 19
